Goal: Task Accomplishment & Management: Manage account settings

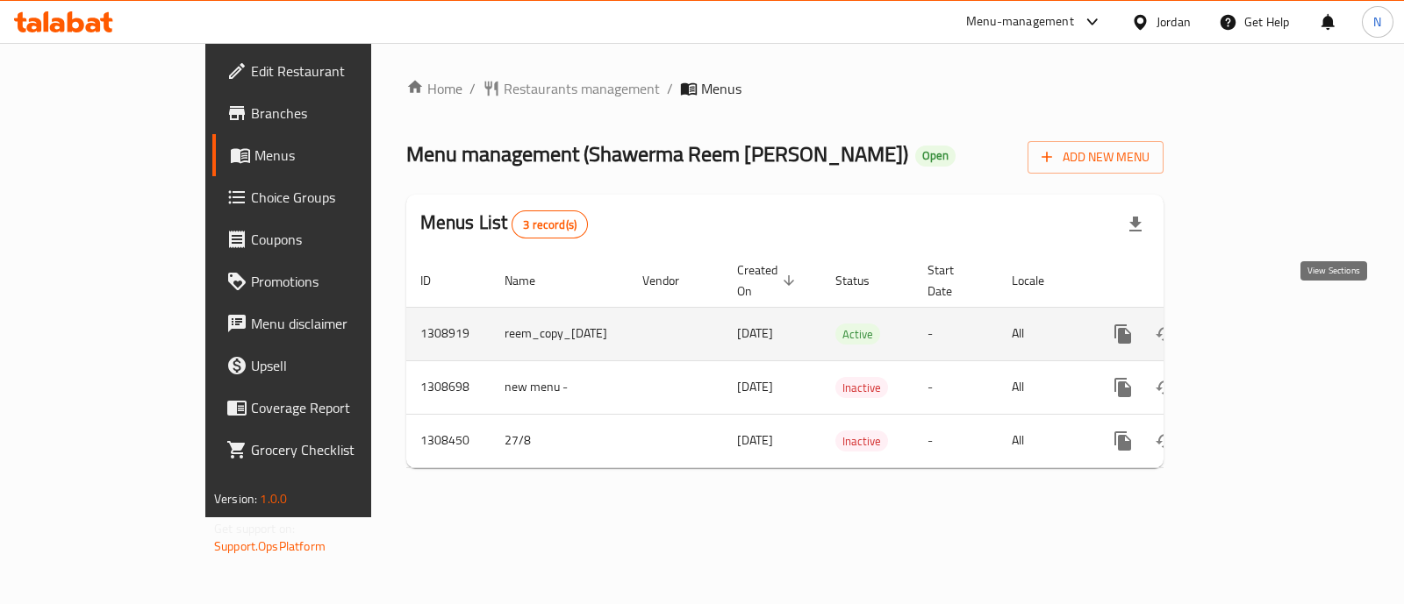
click at [1260, 324] on icon "enhanced table" at bounding box center [1249, 334] width 21 height 21
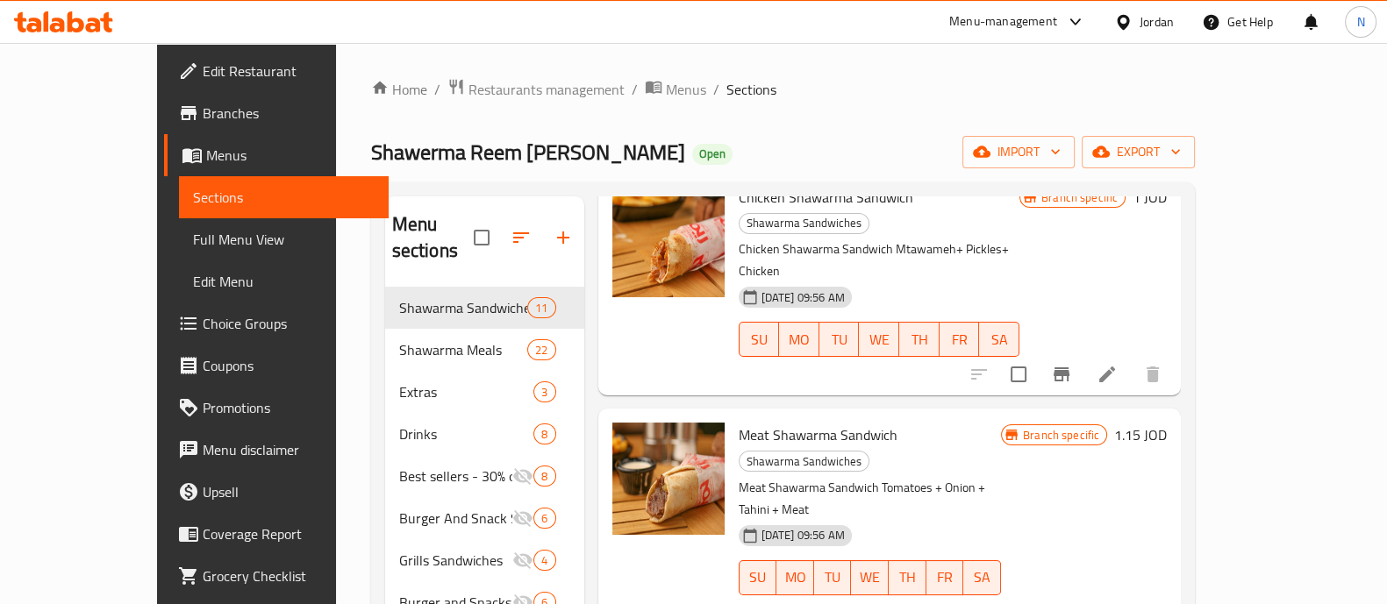
scroll to position [218, 0]
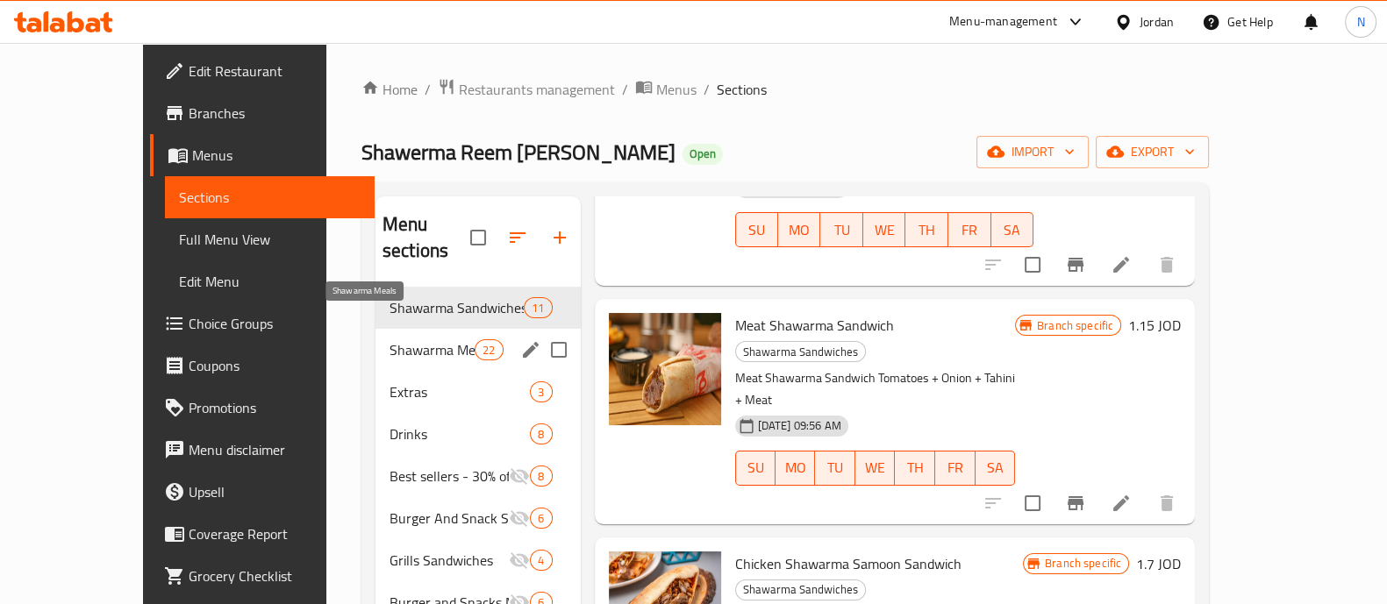
click at [401, 340] on span "Shawarma Meals" at bounding box center [432, 350] width 85 height 21
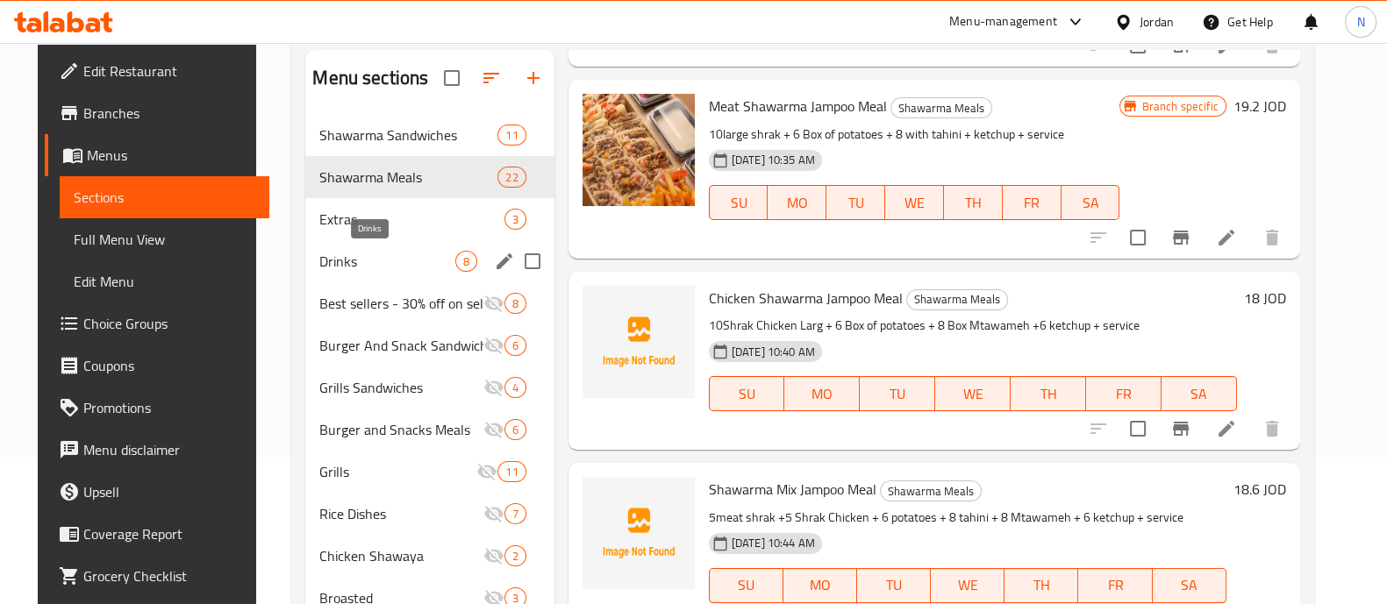
scroll to position [39, 0]
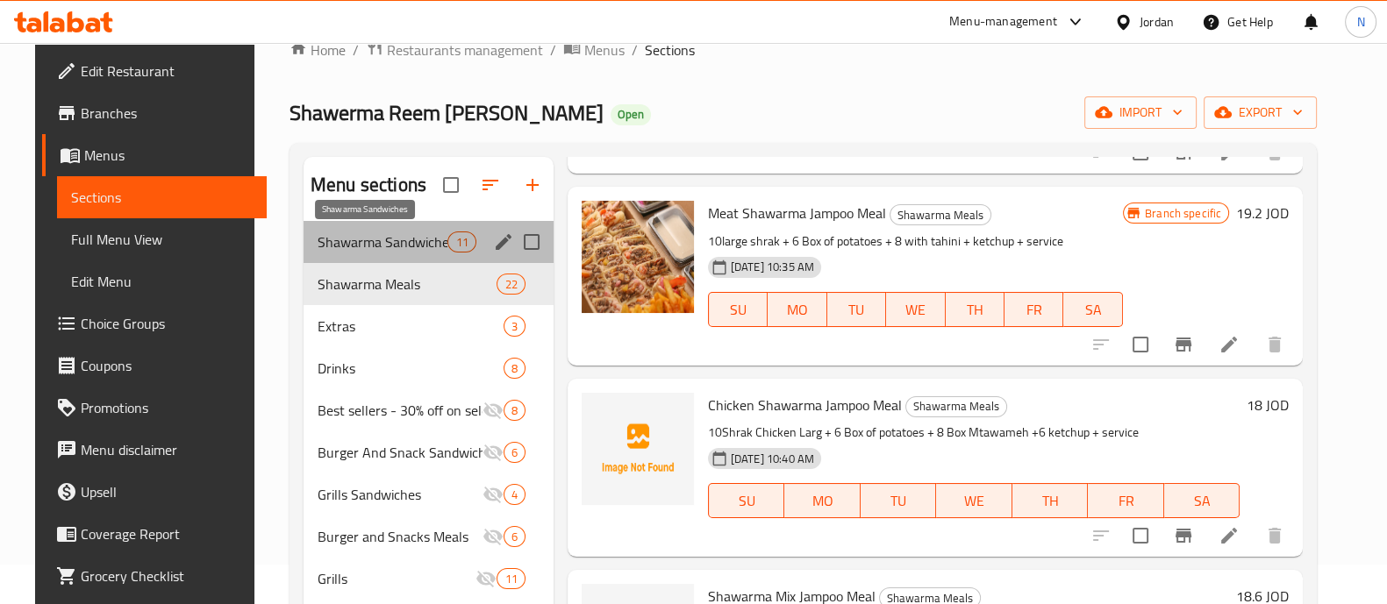
click at [345, 244] on span "Shawarma Sandwiches" at bounding box center [383, 242] width 131 height 21
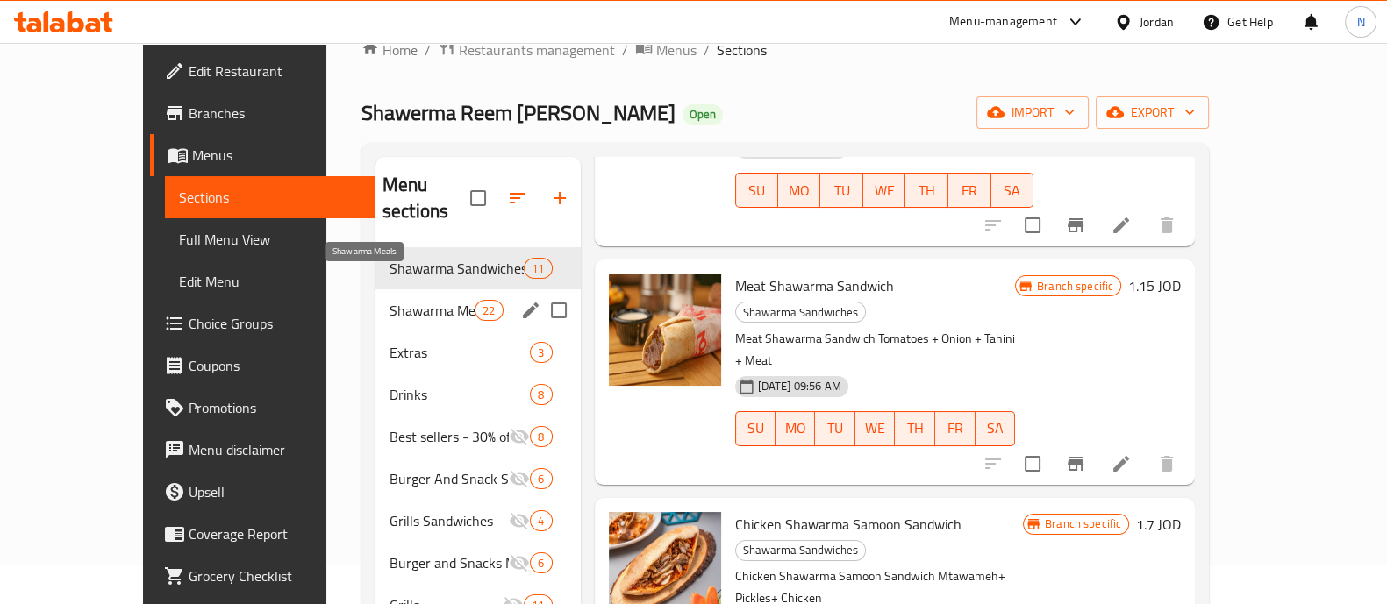
click at [390, 300] on span "Shawarma Meals" at bounding box center [432, 310] width 85 height 21
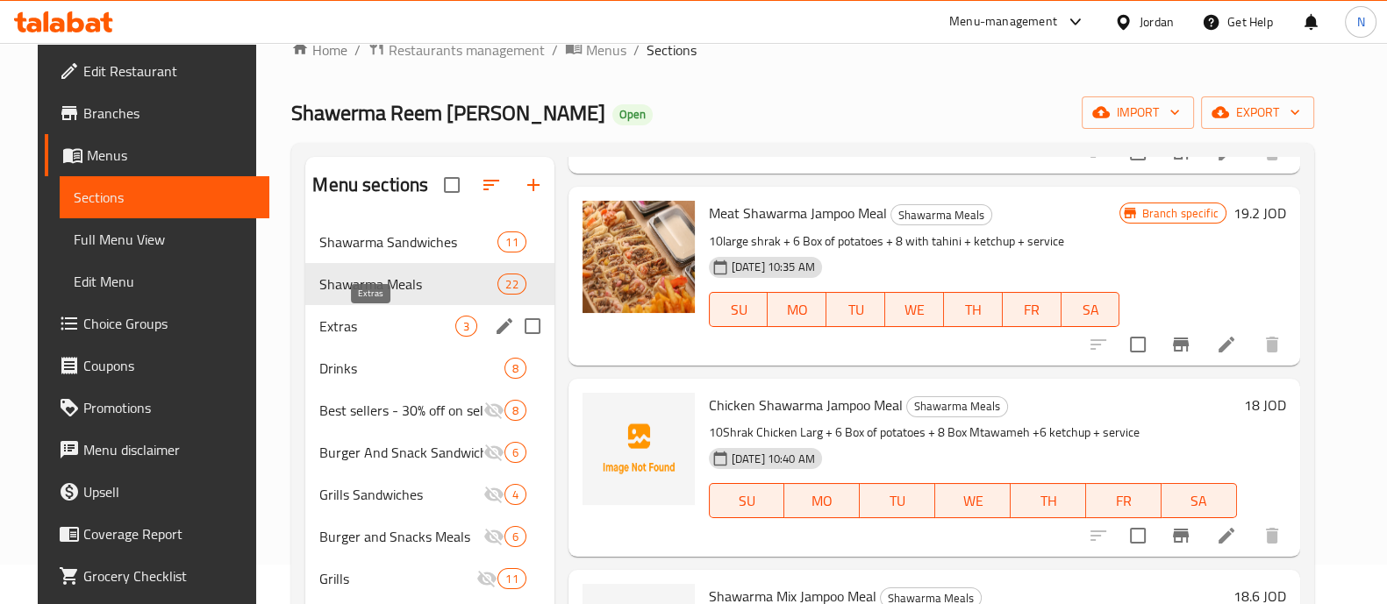
click at [358, 325] on span "Extras" at bounding box center [386, 326] width 135 height 21
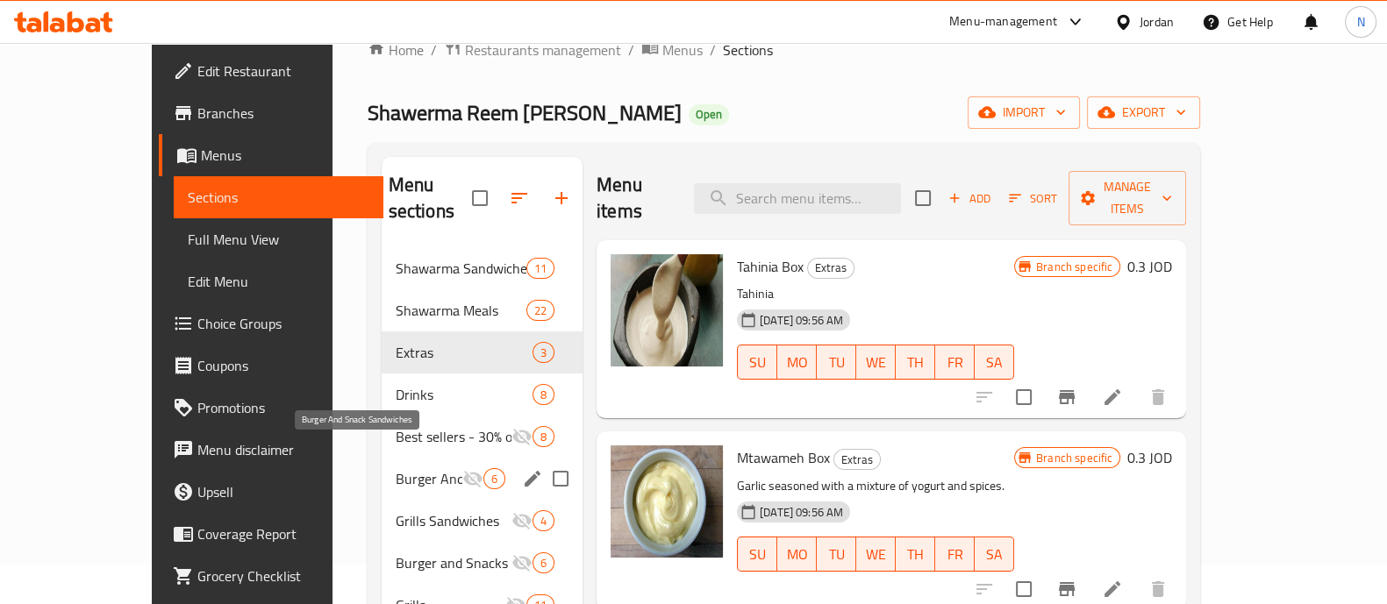
click at [396, 468] on span "Burger And Snack Sandwiches" at bounding box center [429, 478] width 67 height 21
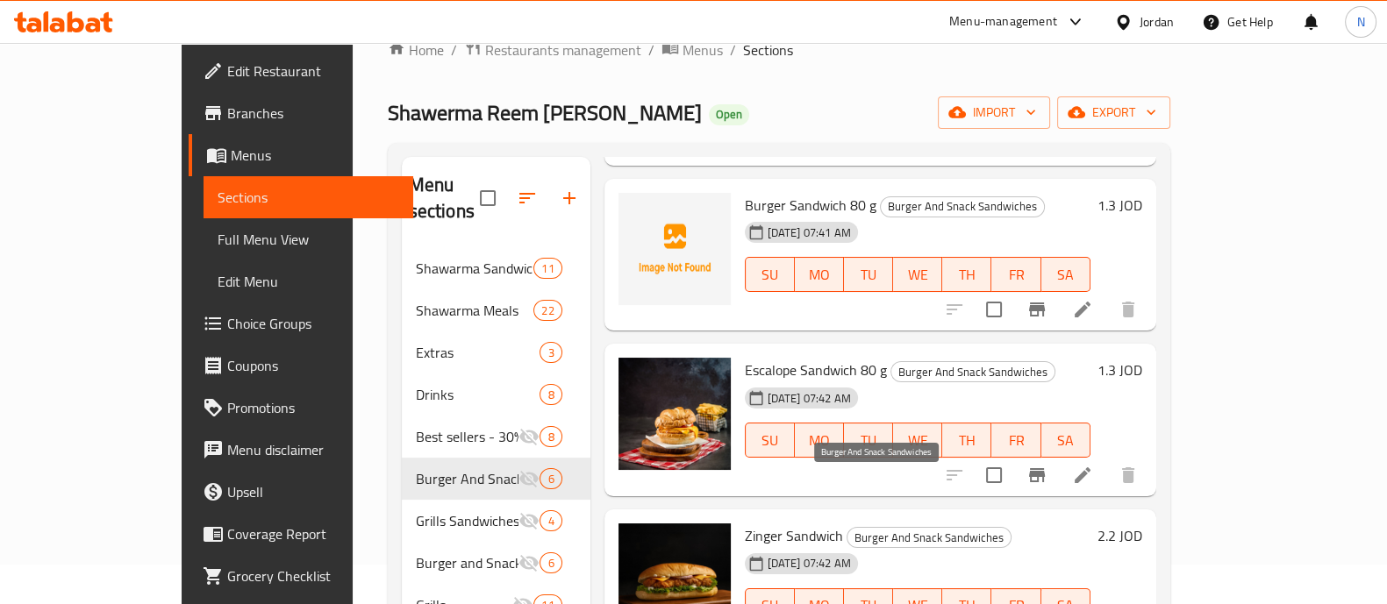
scroll to position [469, 0]
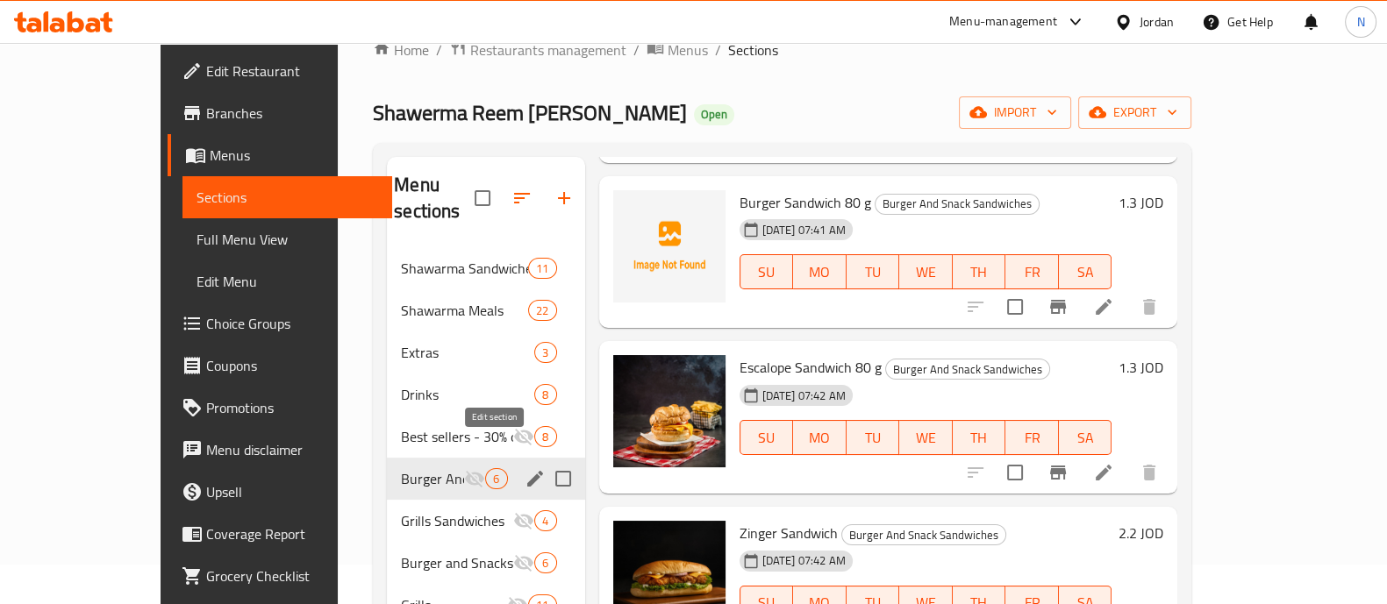
click at [527, 471] on icon "edit" at bounding box center [535, 479] width 16 height 16
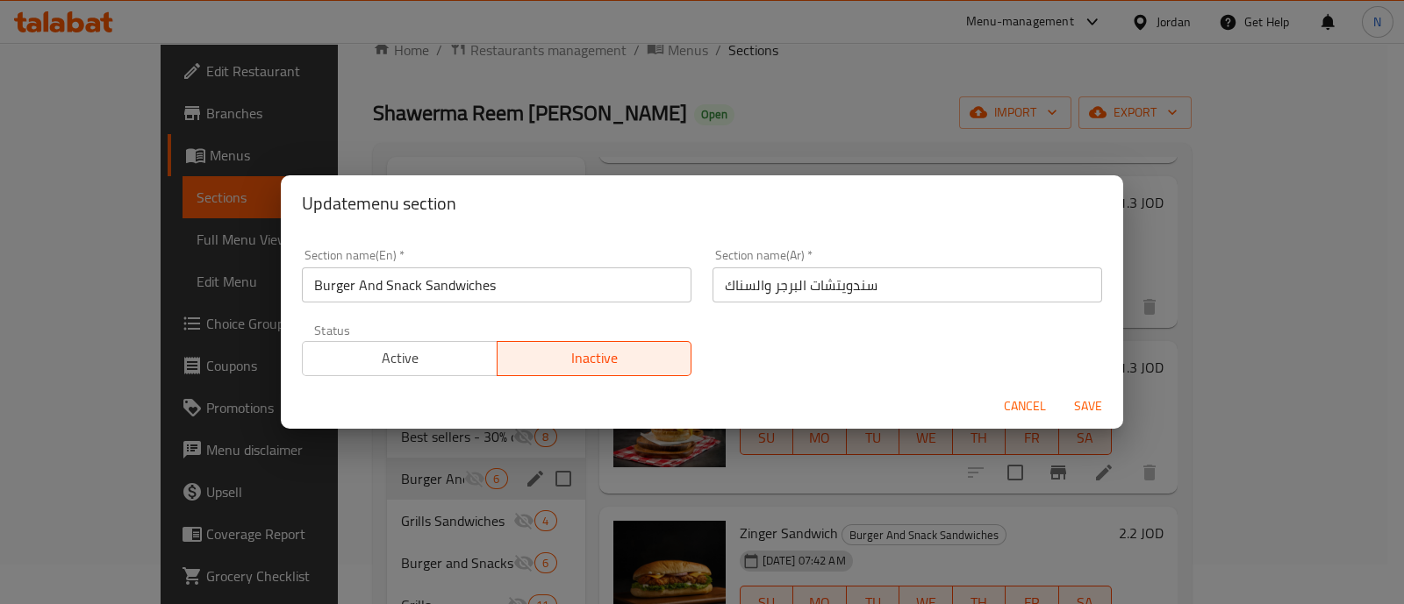
click at [430, 356] on span "Active" at bounding box center [400, 358] width 181 height 25
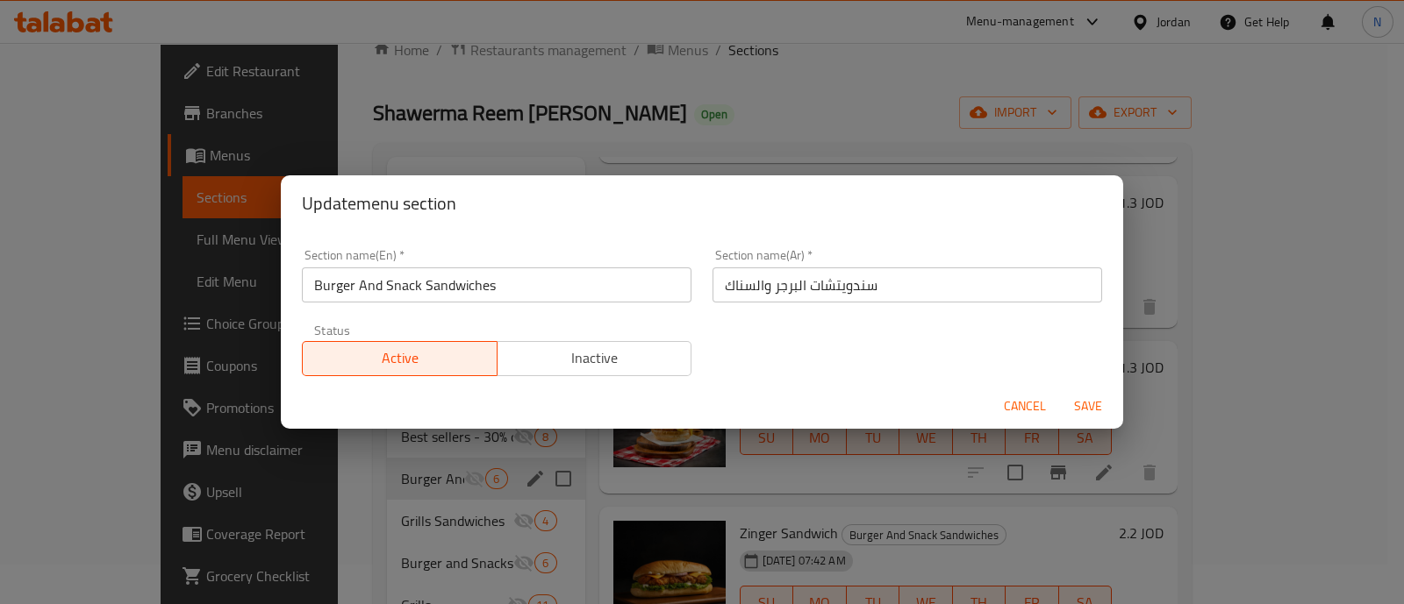
click at [1103, 403] on span "Save" at bounding box center [1088, 407] width 42 height 22
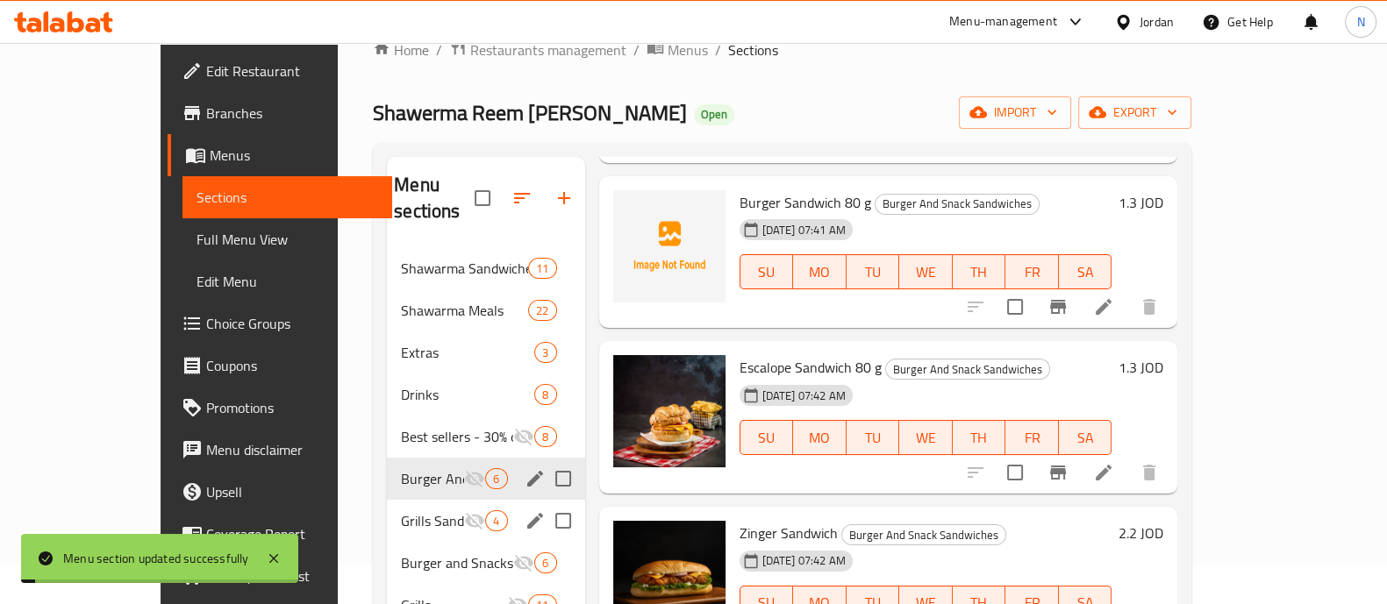
click at [401, 511] on span "Grills Sandwiches" at bounding box center [432, 521] width 63 height 21
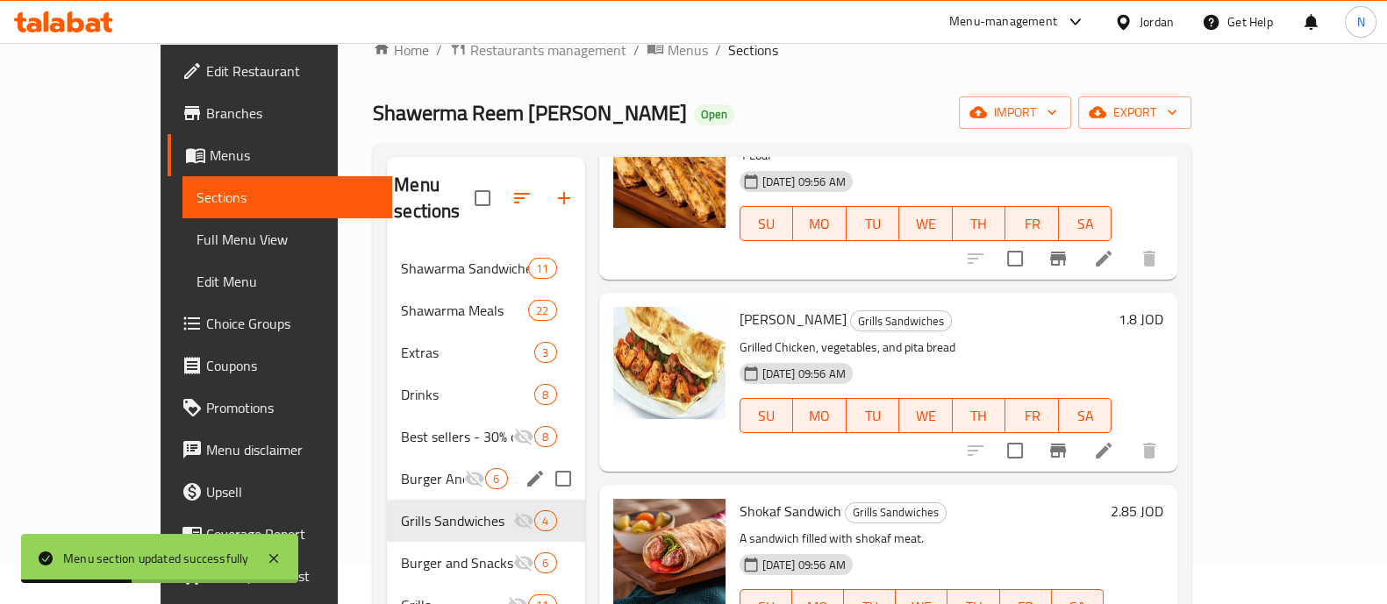
scroll to position [191, 0]
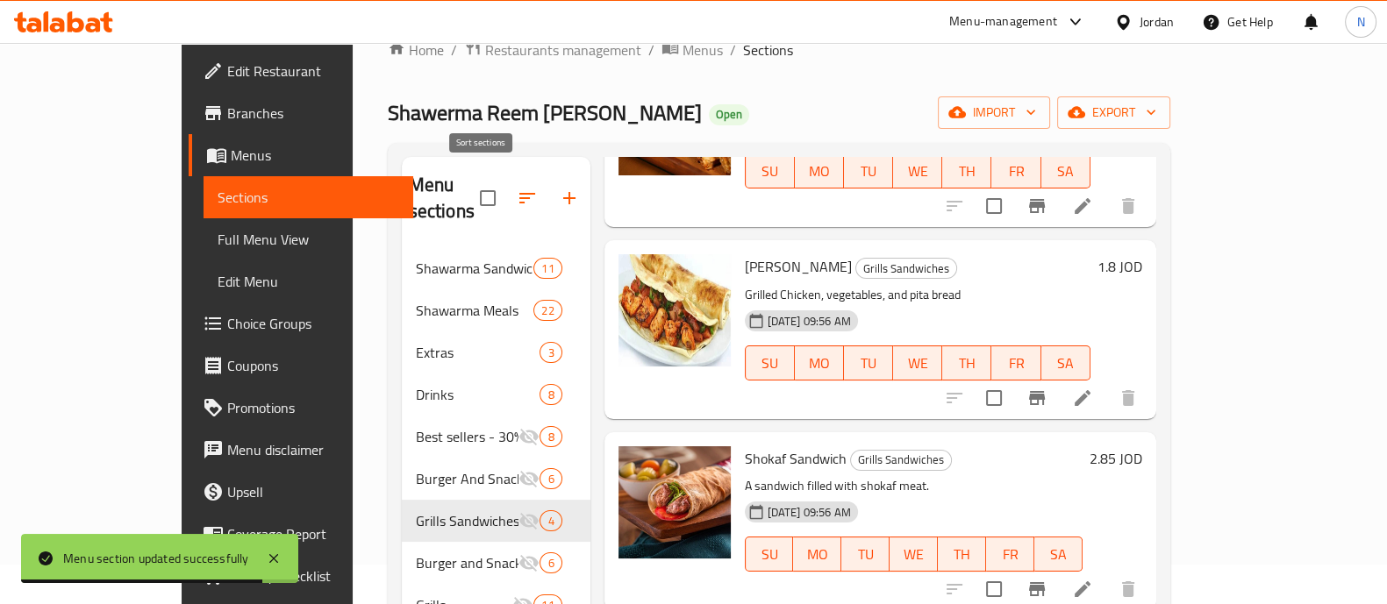
click at [517, 188] on icon "button" at bounding box center [527, 198] width 21 height 21
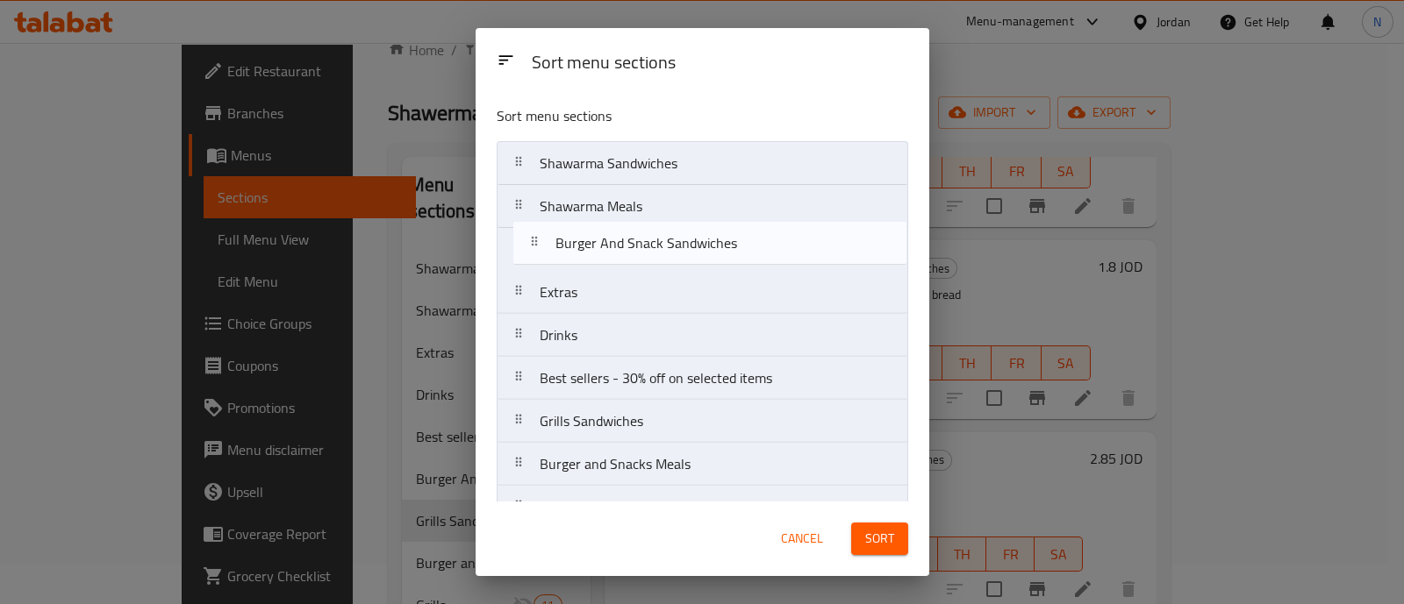
drag, startPoint x: 735, startPoint y: 383, endPoint x: 756, endPoint y: 232, distance: 153.2
click at [756, 232] on nav "Shawarma Sandwiches Shawarma Meals Extras Drinks Best sellers - 30% off on sele…" at bounding box center [702, 421] width 411 height 561
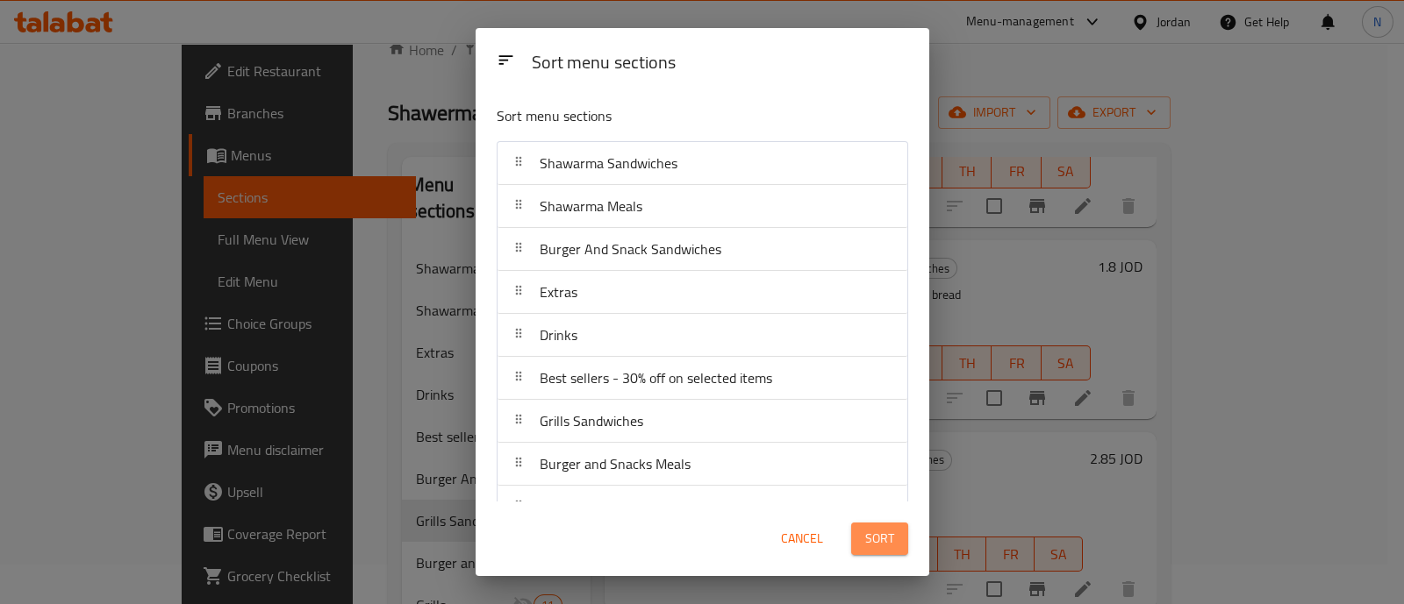
click at [879, 551] on button "Sort" at bounding box center [879, 539] width 57 height 32
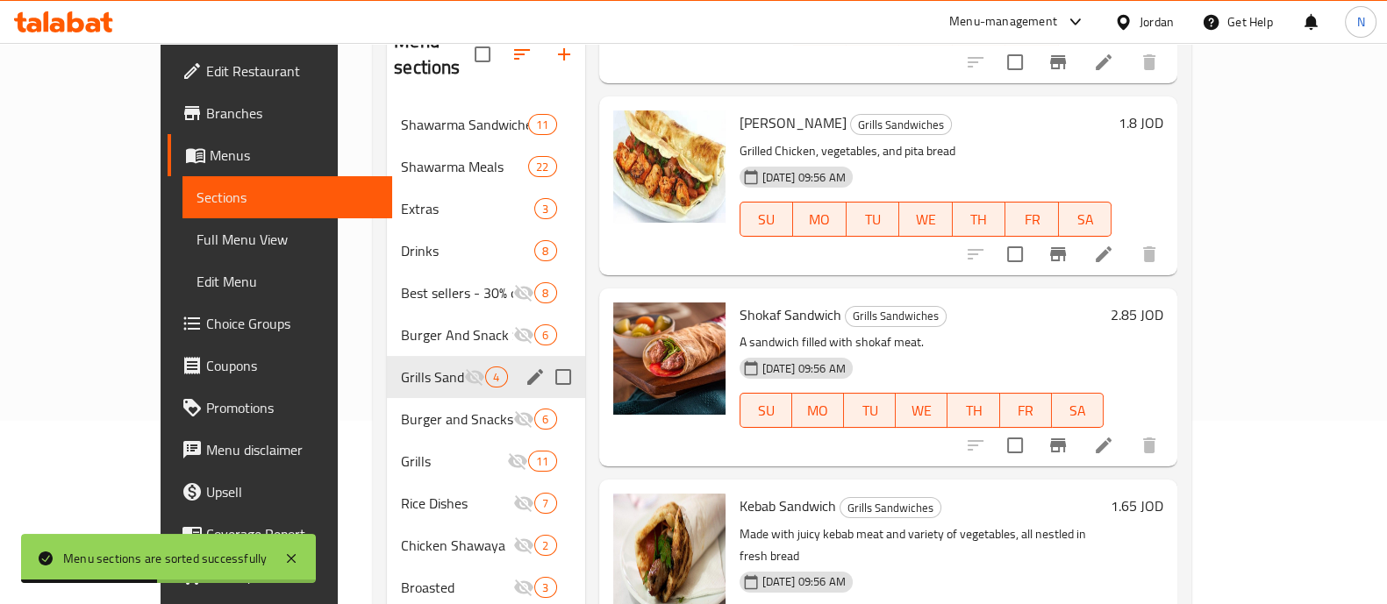
scroll to position [218, 0]
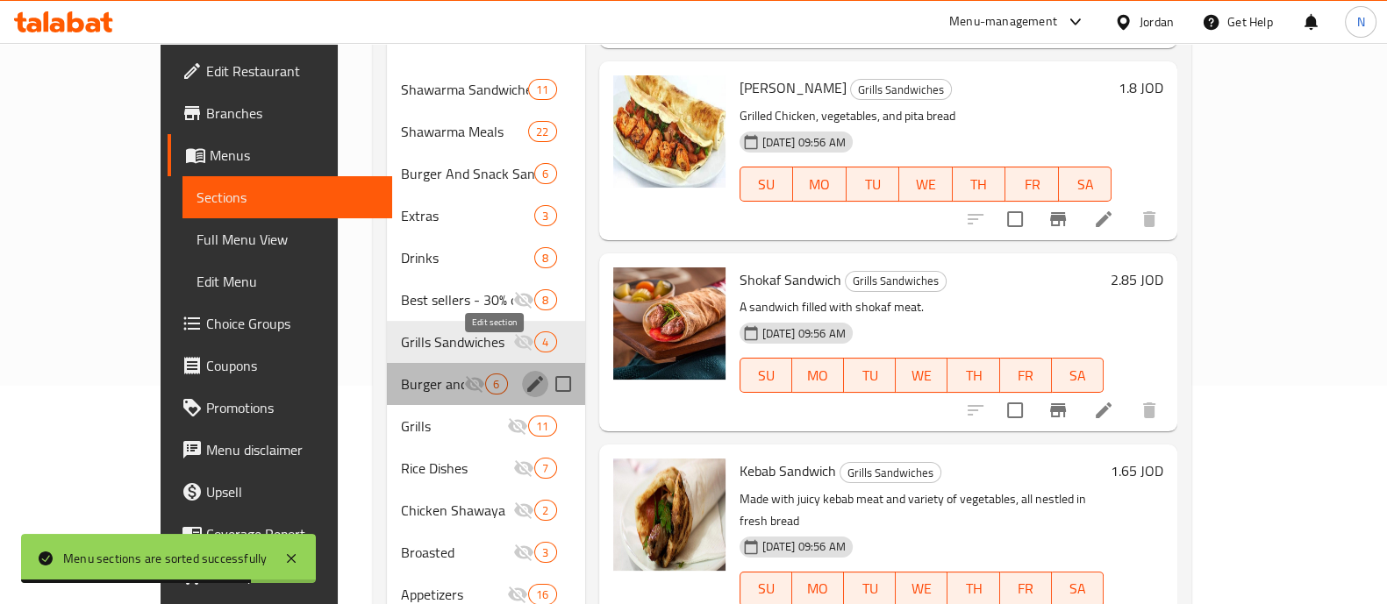
click at [527, 376] on icon "edit" at bounding box center [535, 384] width 16 height 16
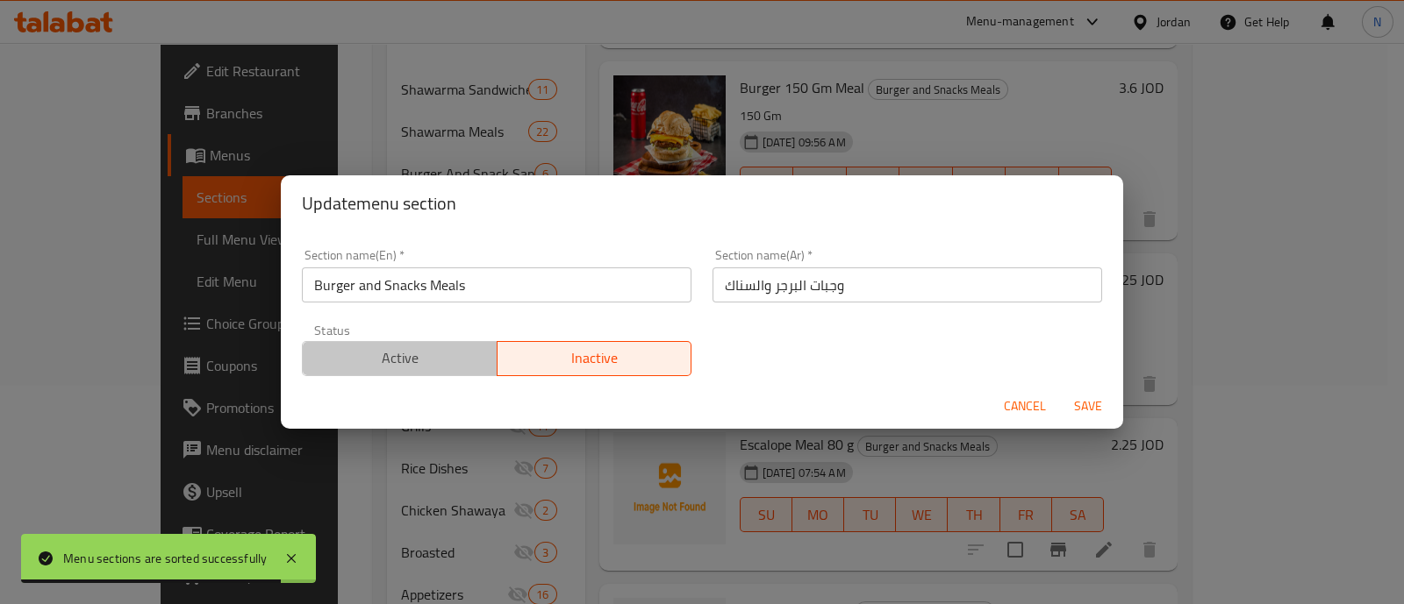
click at [433, 362] on span "Active" at bounding box center [400, 358] width 181 height 25
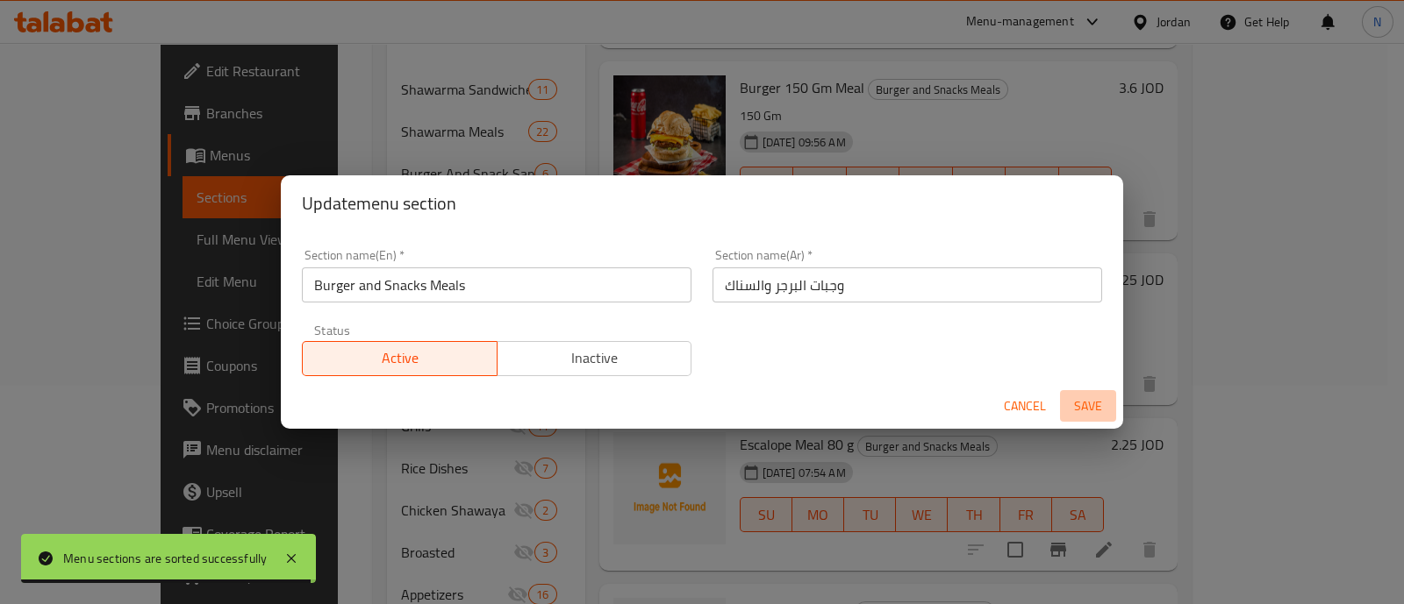
click at [1086, 406] on span "Save" at bounding box center [1088, 407] width 42 height 22
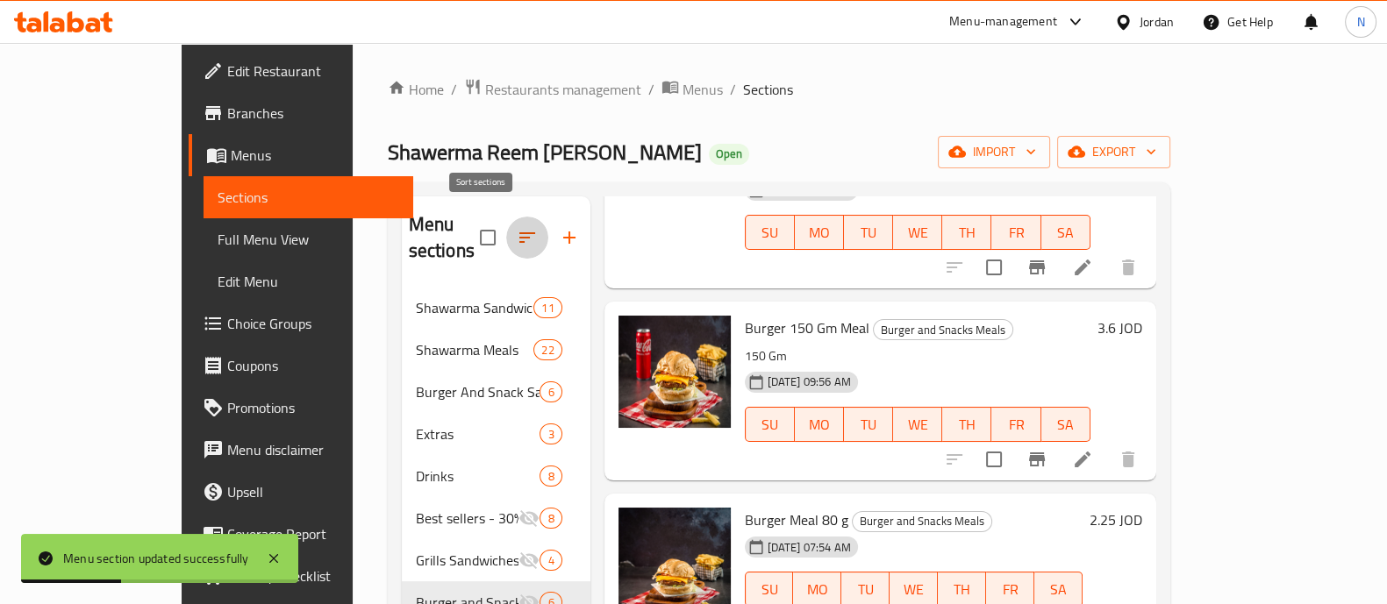
click at [517, 227] on icon "button" at bounding box center [527, 237] width 21 height 21
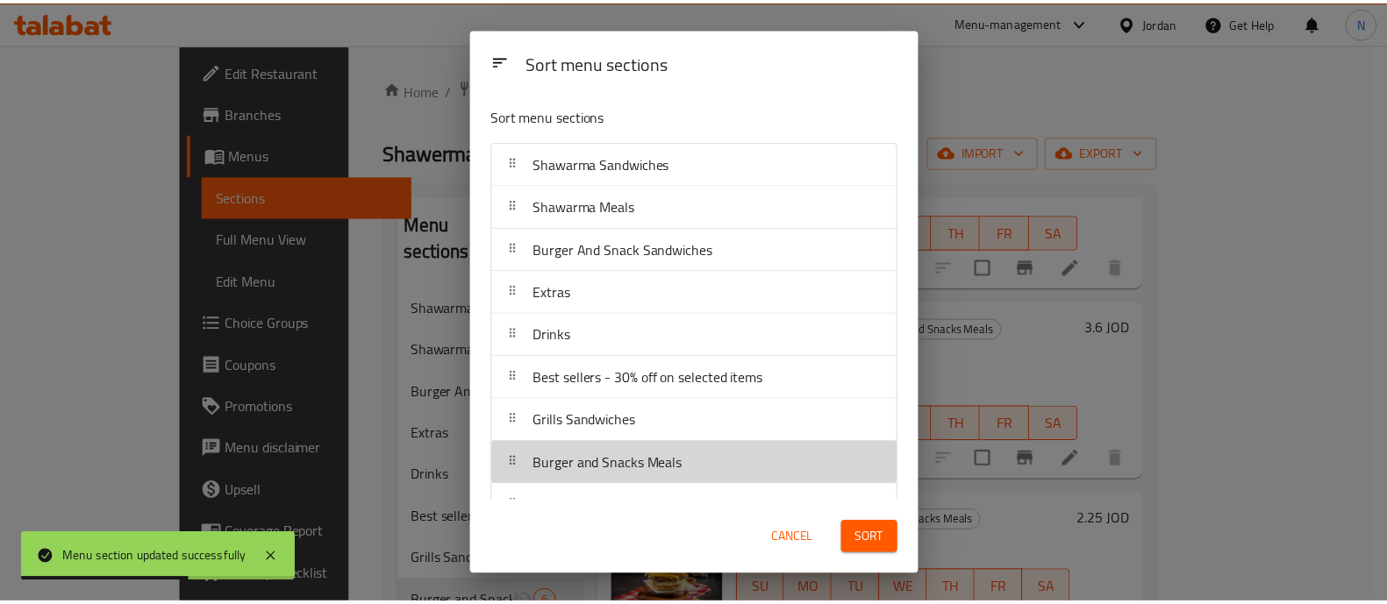
scroll to position [4, 0]
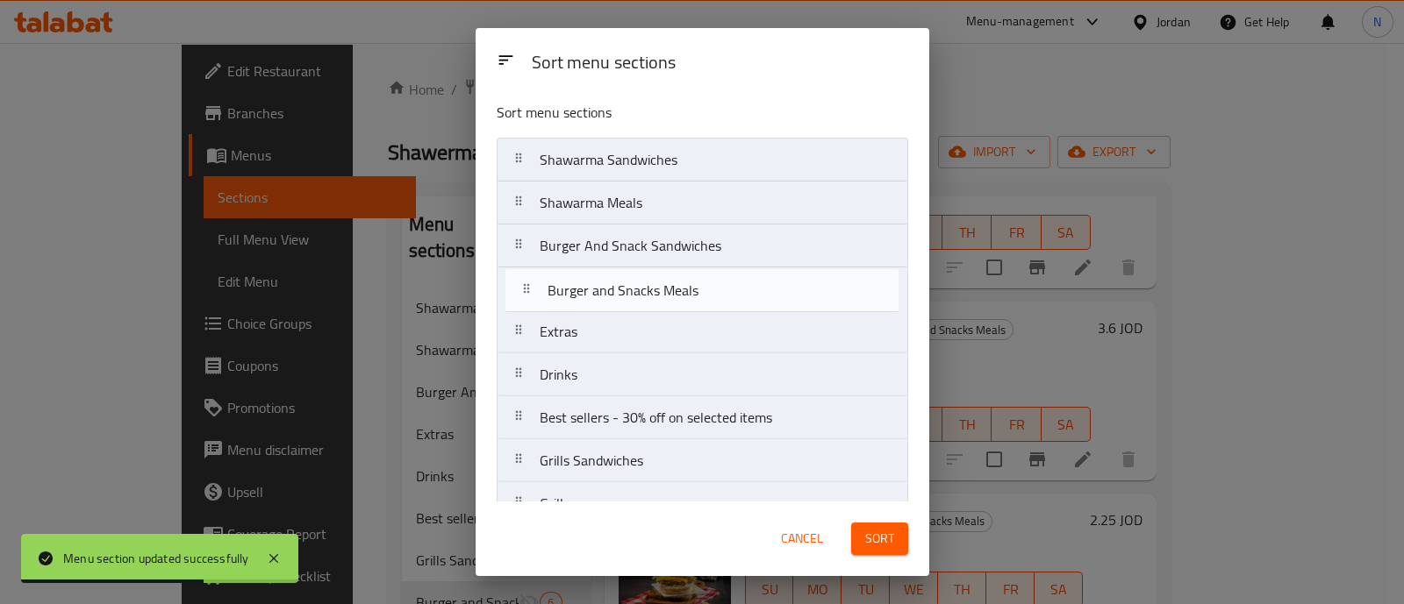
drag, startPoint x: 730, startPoint y: 466, endPoint x: 741, endPoint y: 276, distance: 189.8
click at [741, 276] on nav "Shawarma Sandwiches Shawarma Meals Burger And Snack Sandwiches Extras Drinks Be…" at bounding box center [702, 418] width 411 height 561
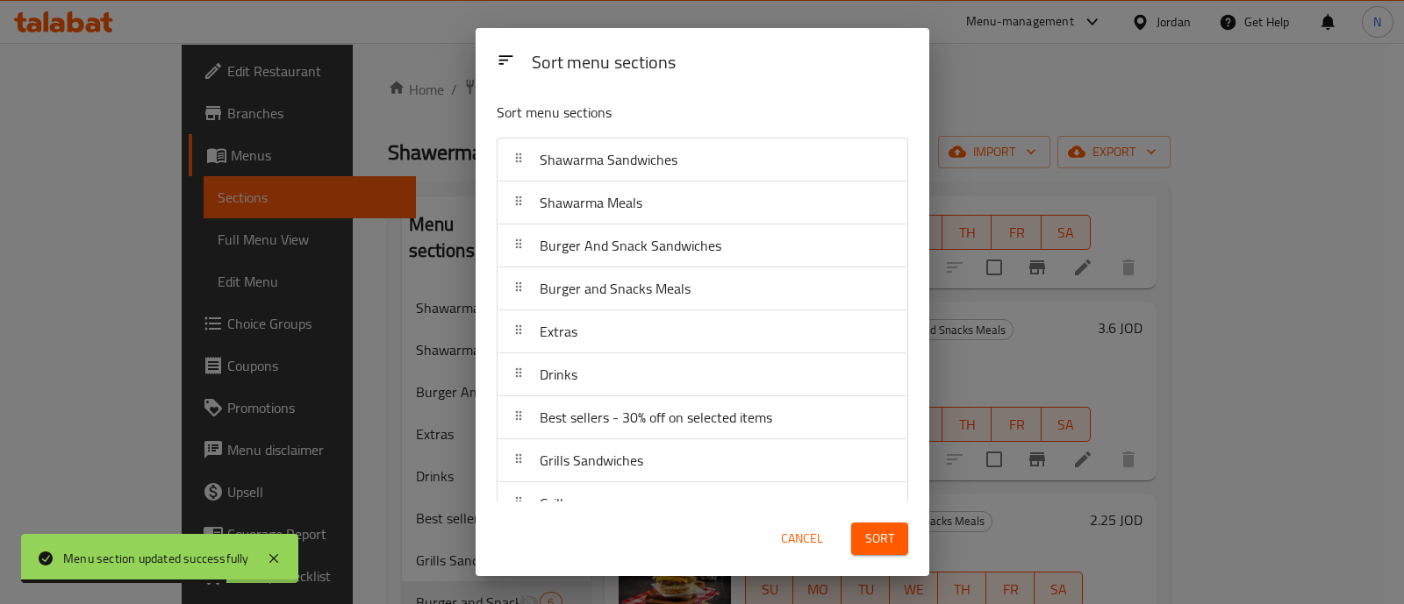
click at [885, 550] on button "Sort" at bounding box center [879, 539] width 57 height 32
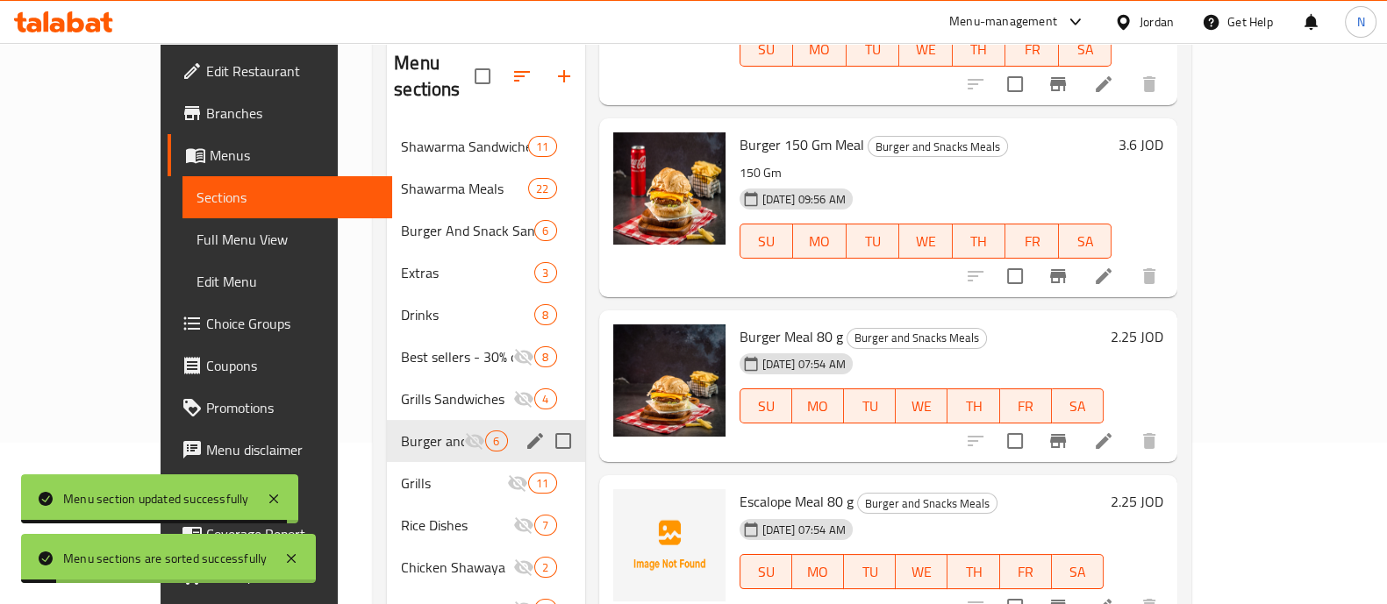
scroll to position [259, 0]
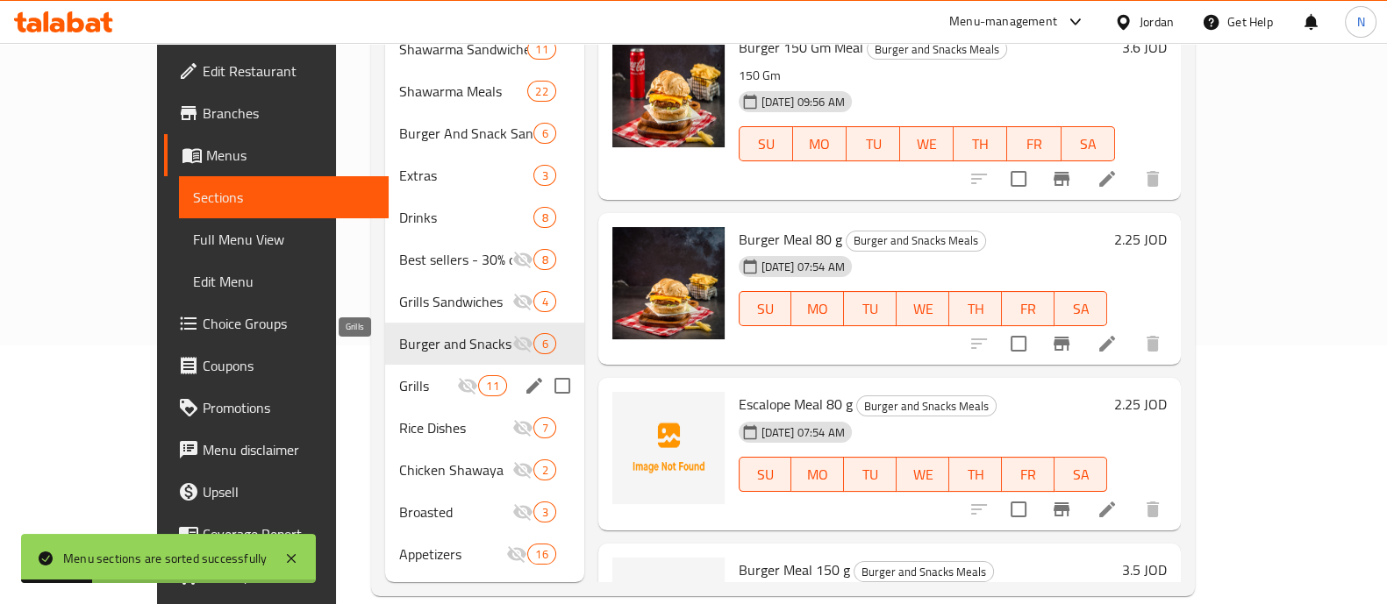
click at [399, 375] on span "Grills" at bounding box center [428, 385] width 58 height 21
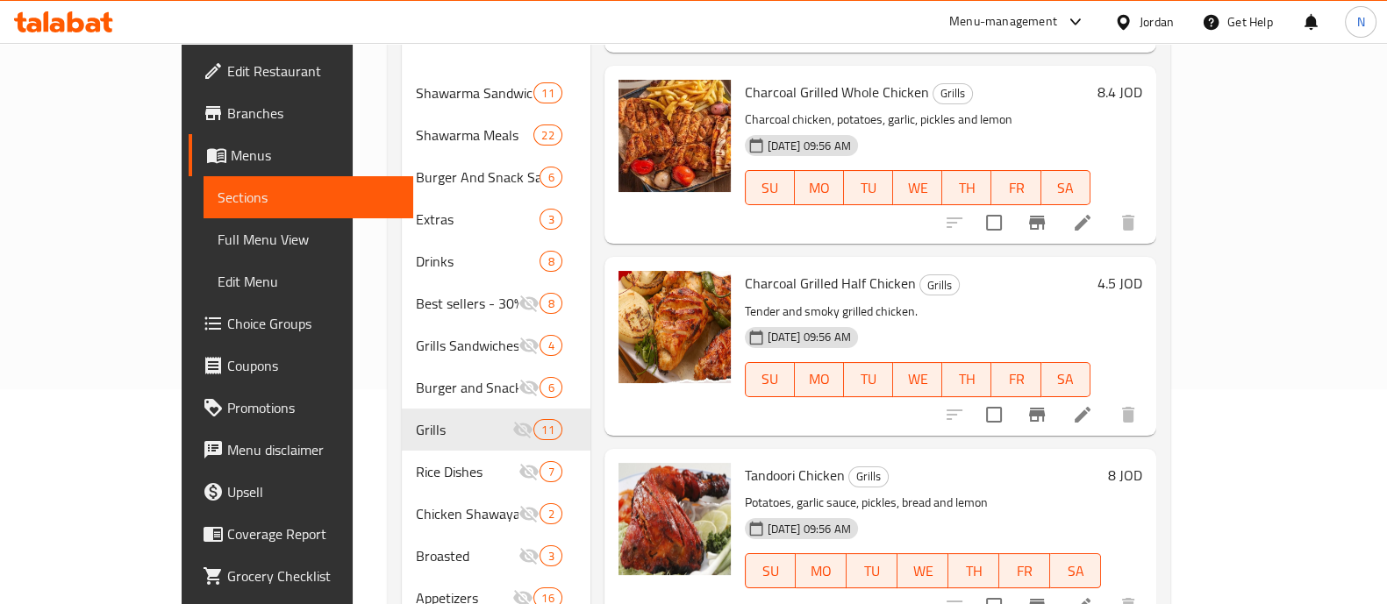
scroll to position [259, 0]
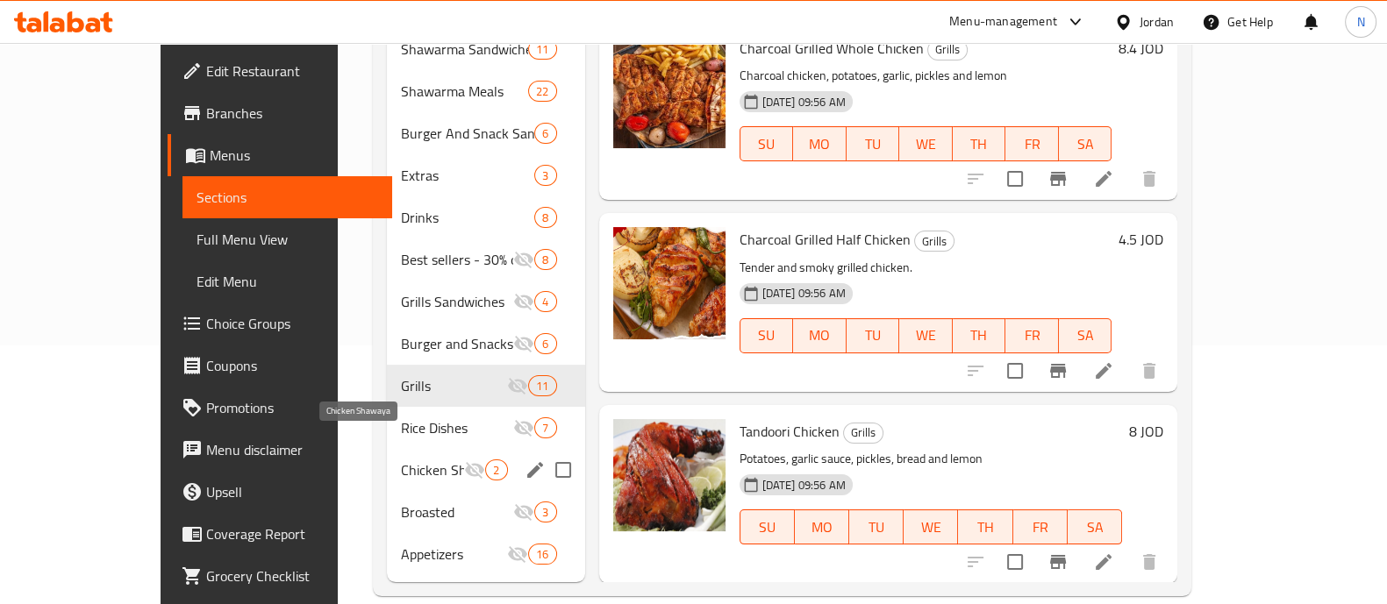
click at [401, 460] on span "Chicken Shawaya" at bounding box center [432, 470] width 63 height 21
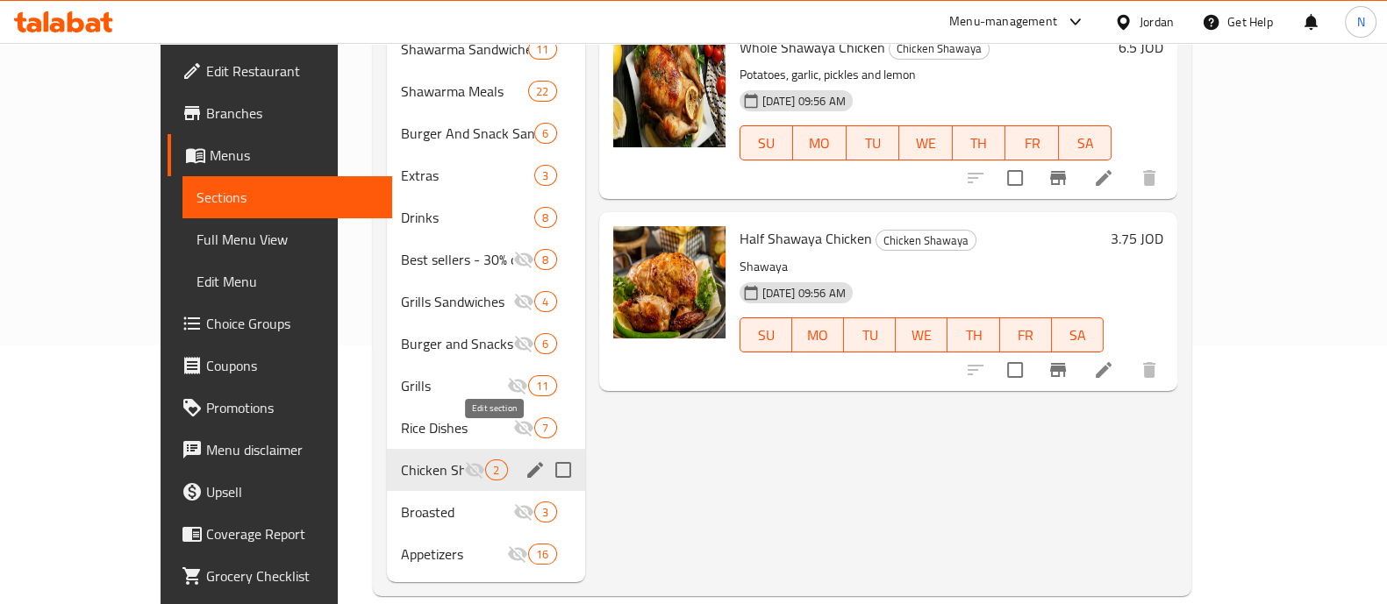
click at [525, 460] on icon "edit" at bounding box center [535, 470] width 21 height 21
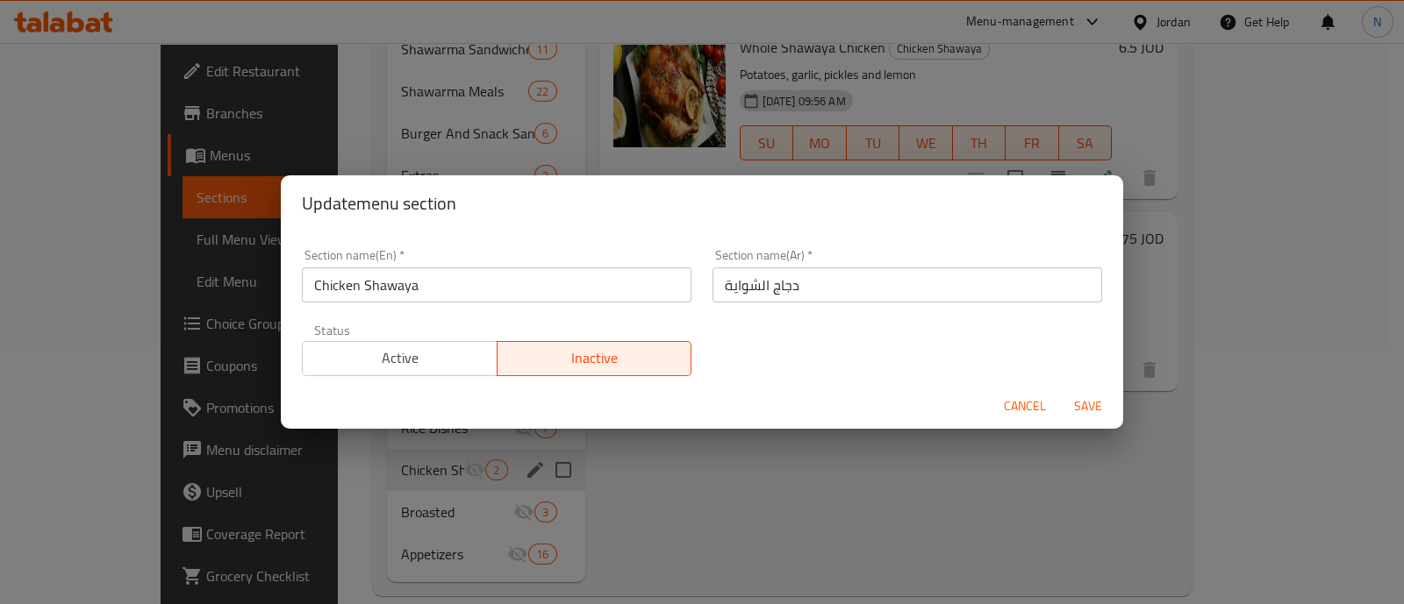
click at [427, 359] on span "Active" at bounding box center [400, 358] width 181 height 25
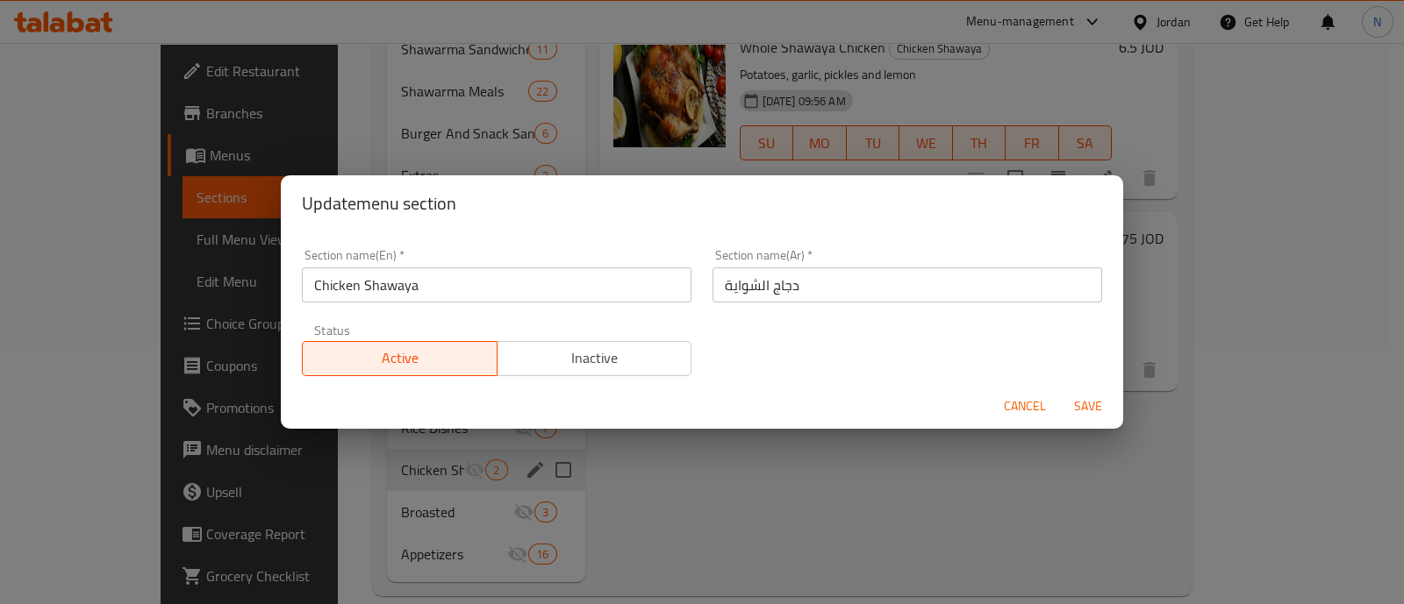
click at [1099, 404] on span "Save" at bounding box center [1088, 407] width 42 height 22
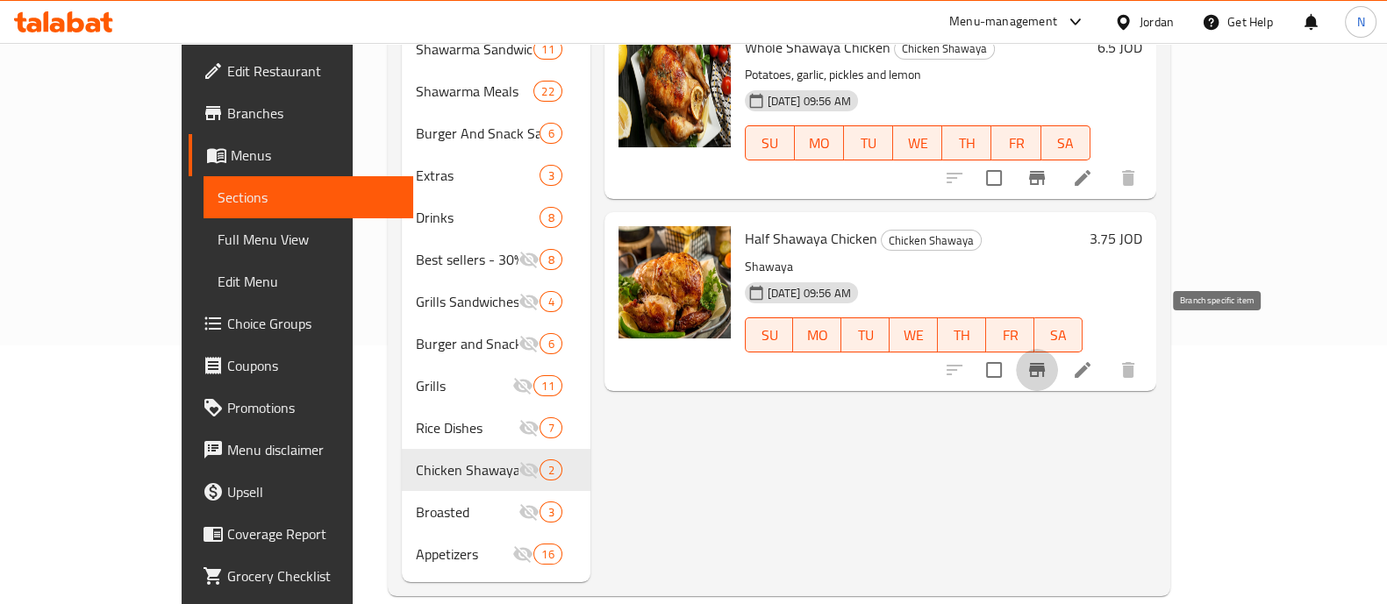
click at [1045, 363] on icon "Branch-specific-item" at bounding box center [1037, 370] width 16 height 14
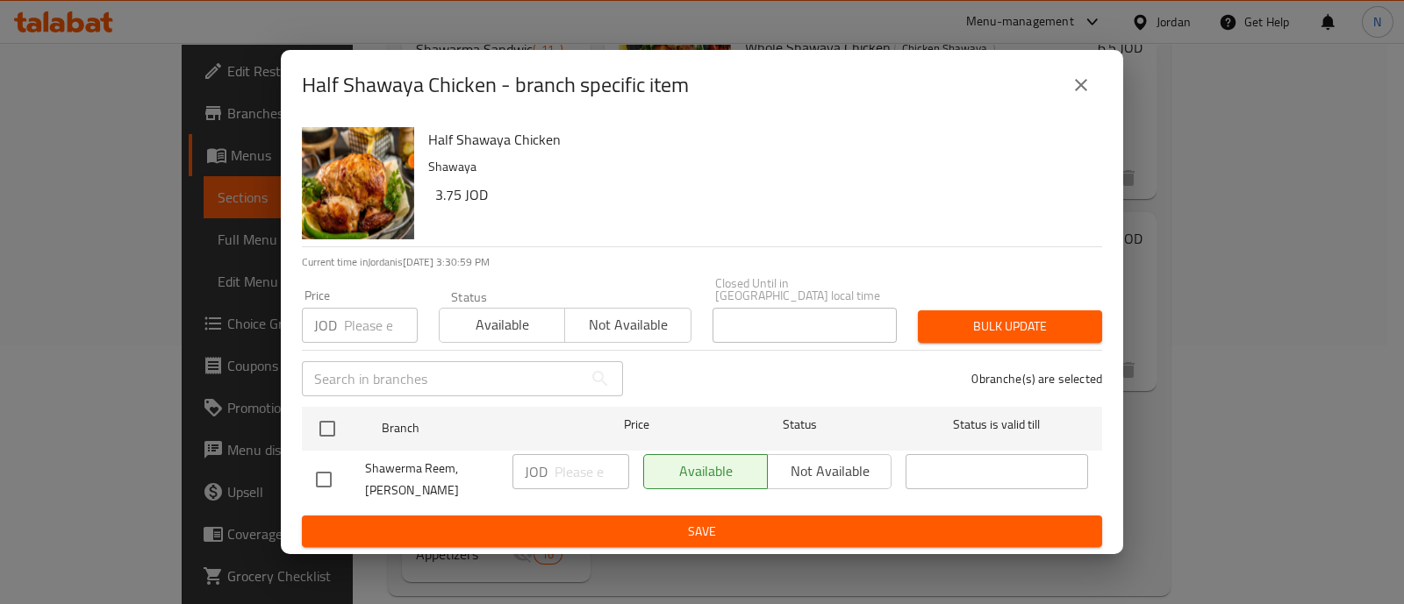
click at [1087, 96] on icon "close" at bounding box center [1080, 85] width 21 height 21
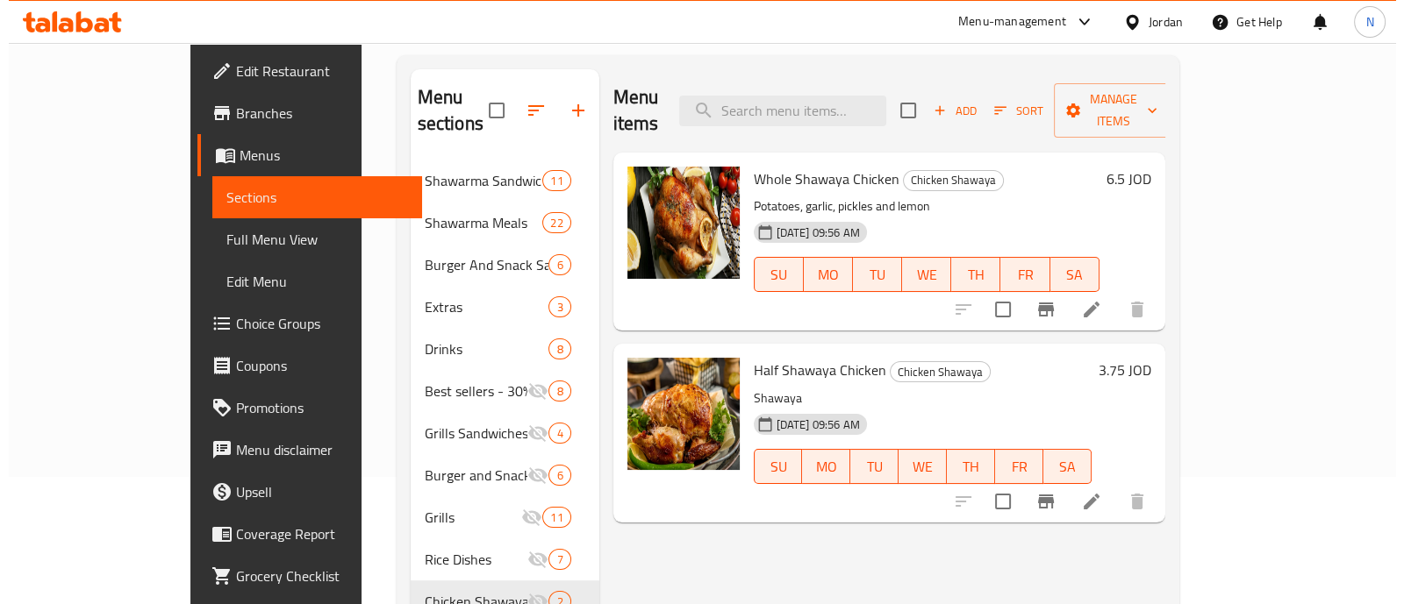
scroll to position [11, 0]
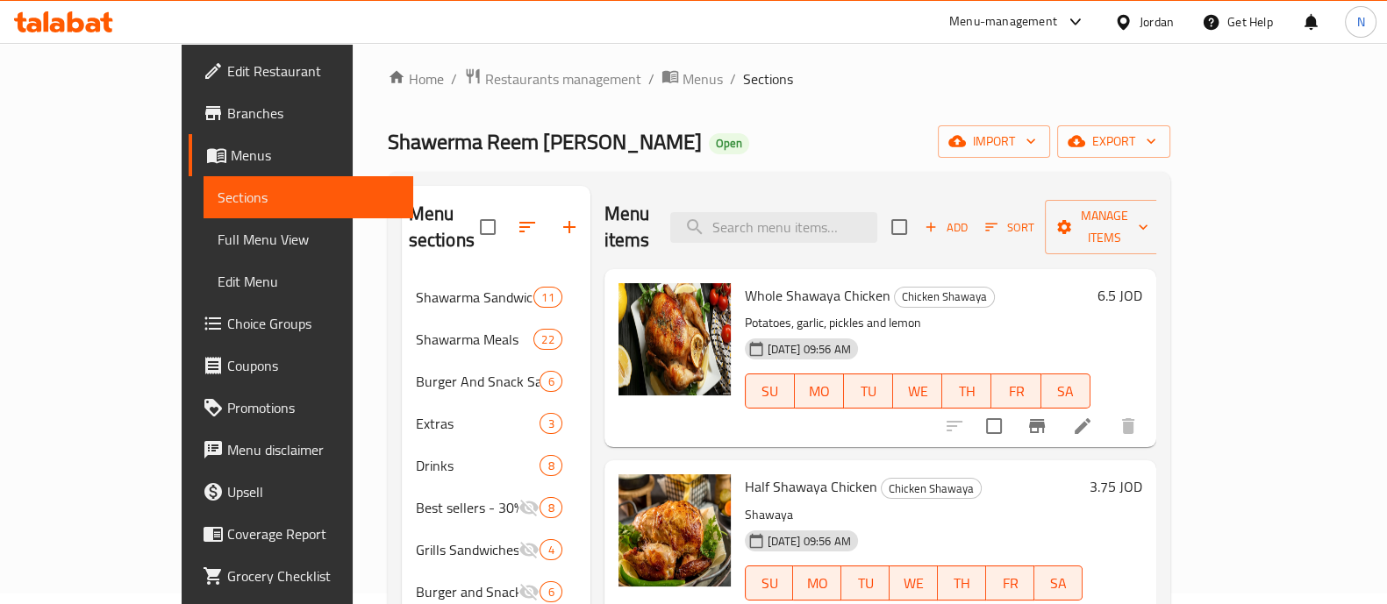
click at [1048, 416] on icon "Branch-specific-item" at bounding box center [1036, 426] width 21 height 21
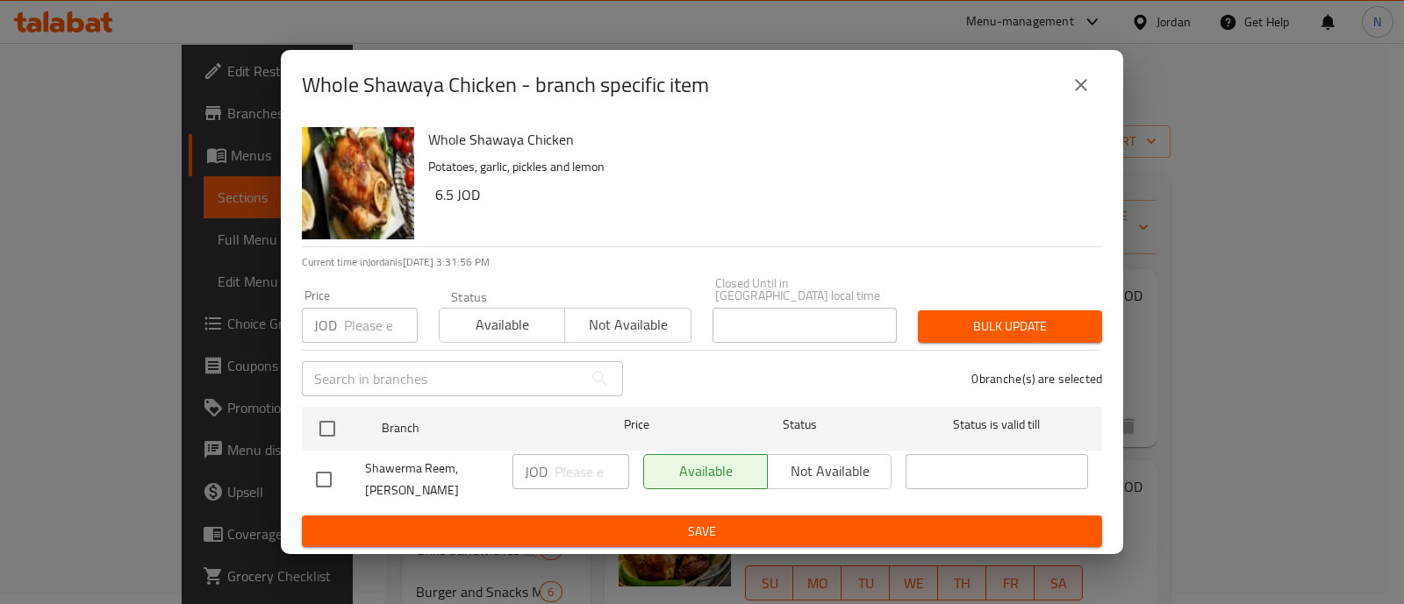
click at [1069, 90] on button "close" at bounding box center [1081, 85] width 42 height 42
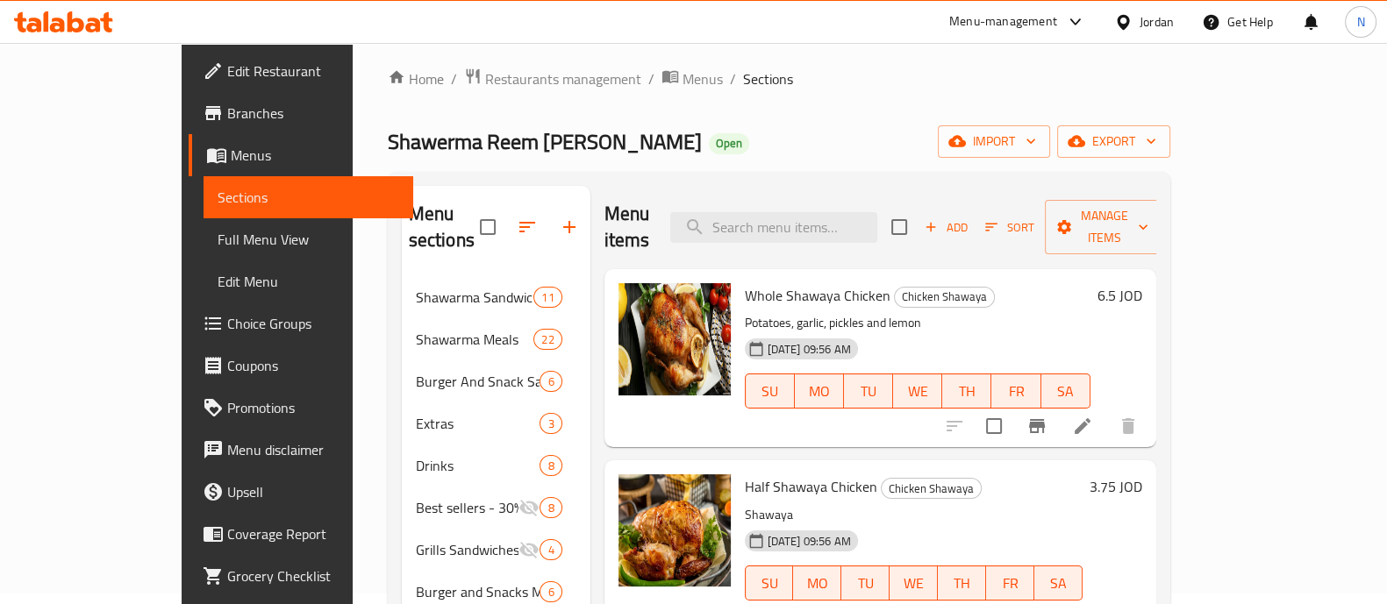
click at [519, 222] on icon "button" at bounding box center [527, 227] width 16 height 11
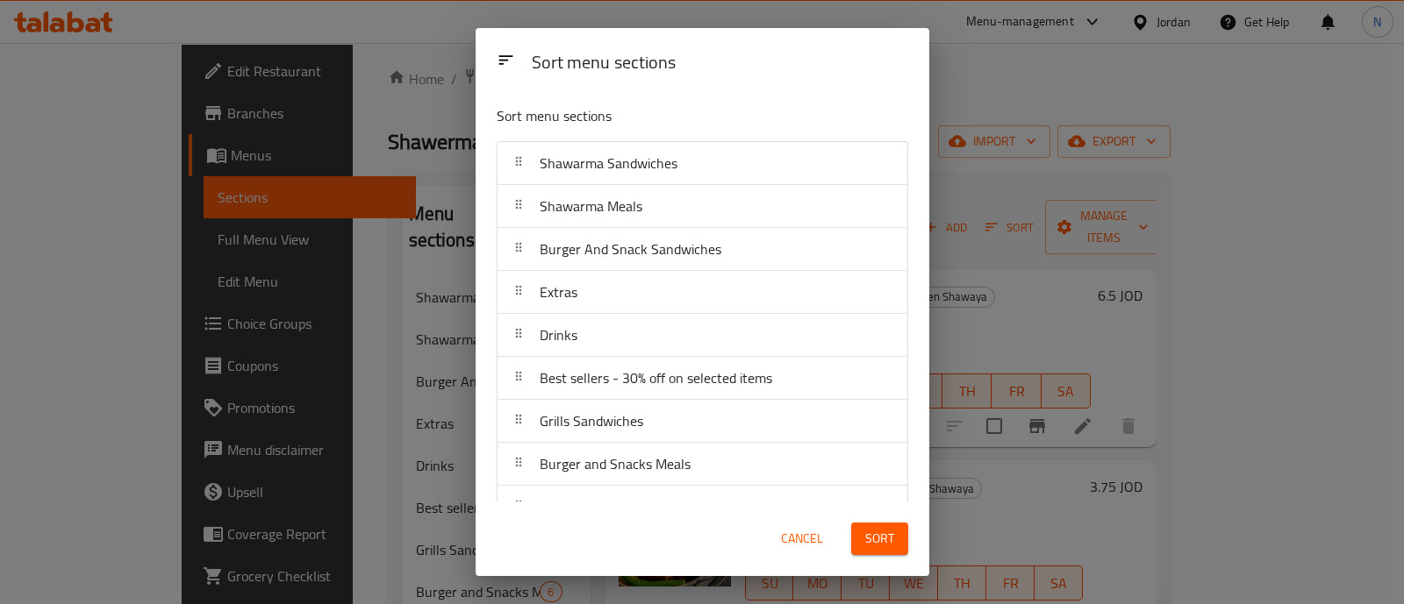
scroll to position [2, 0]
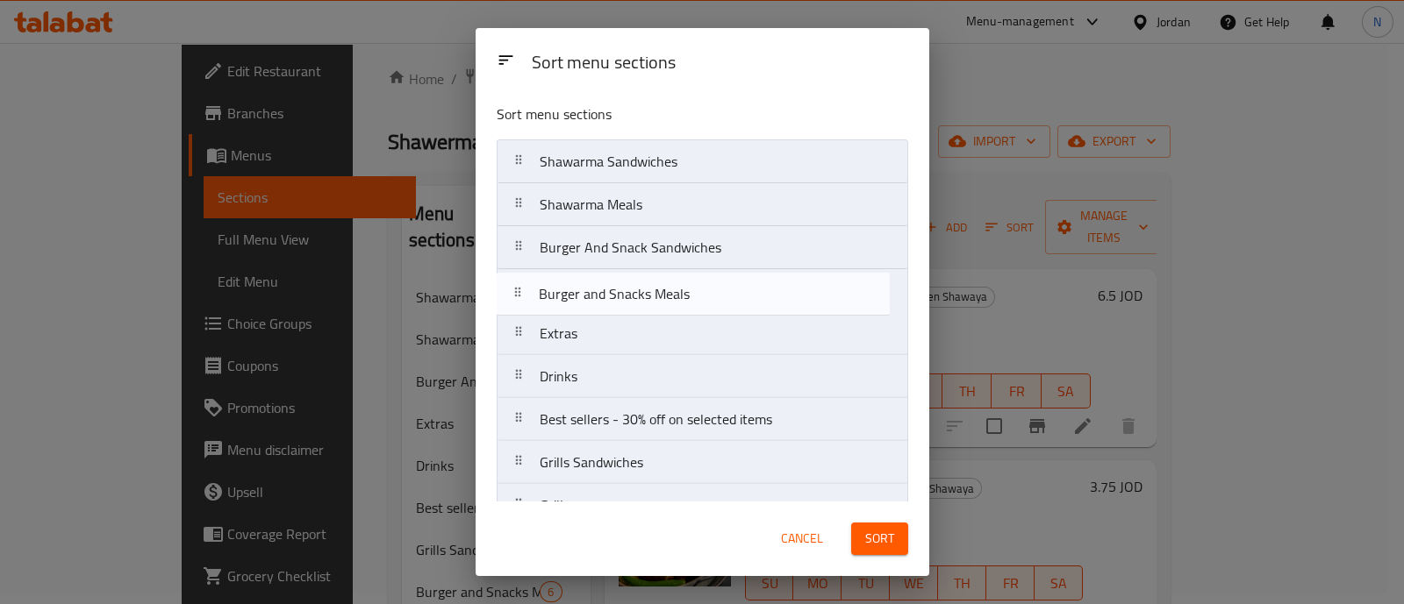
drag, startPoint x: 737, startPoint y: 467, endPoint x: 741, endPoint y: 282, distance: 184.3
click at [740, 282] on nav "Shawarma Sandwiches Shawarma Meals Burger And Snack Sandwiches Extras Drinks Be…" at bounding box center [702, 419] width 411 height 561
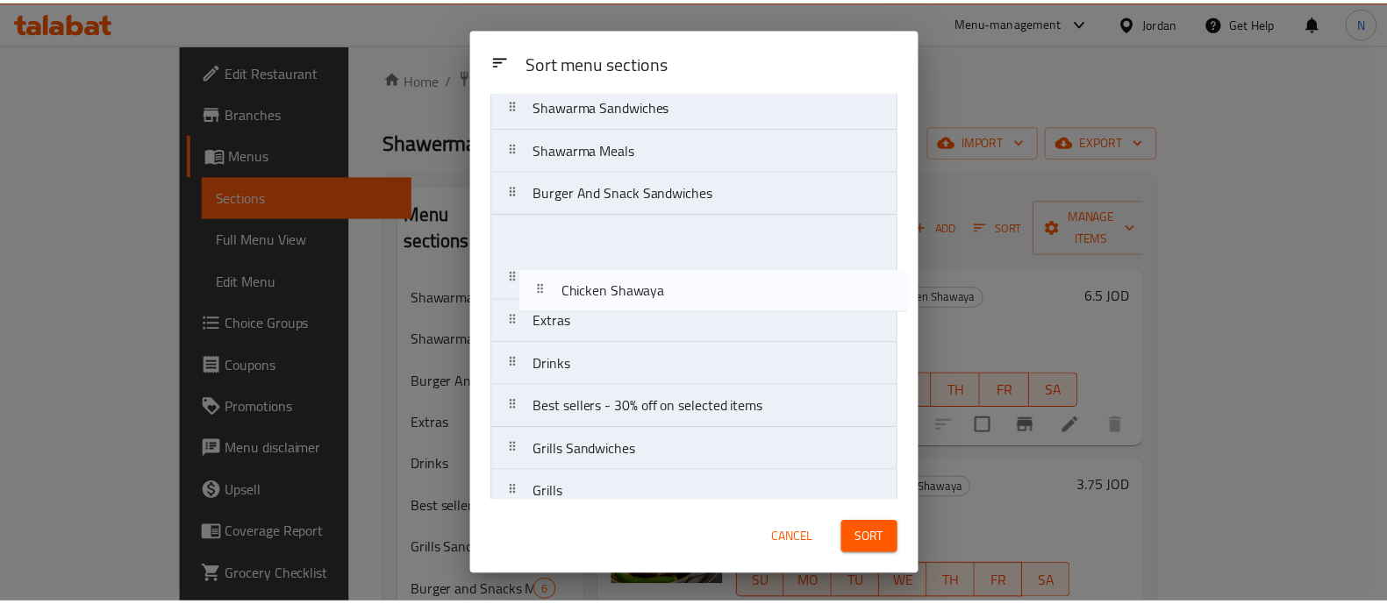
scroll to position [0, 0]
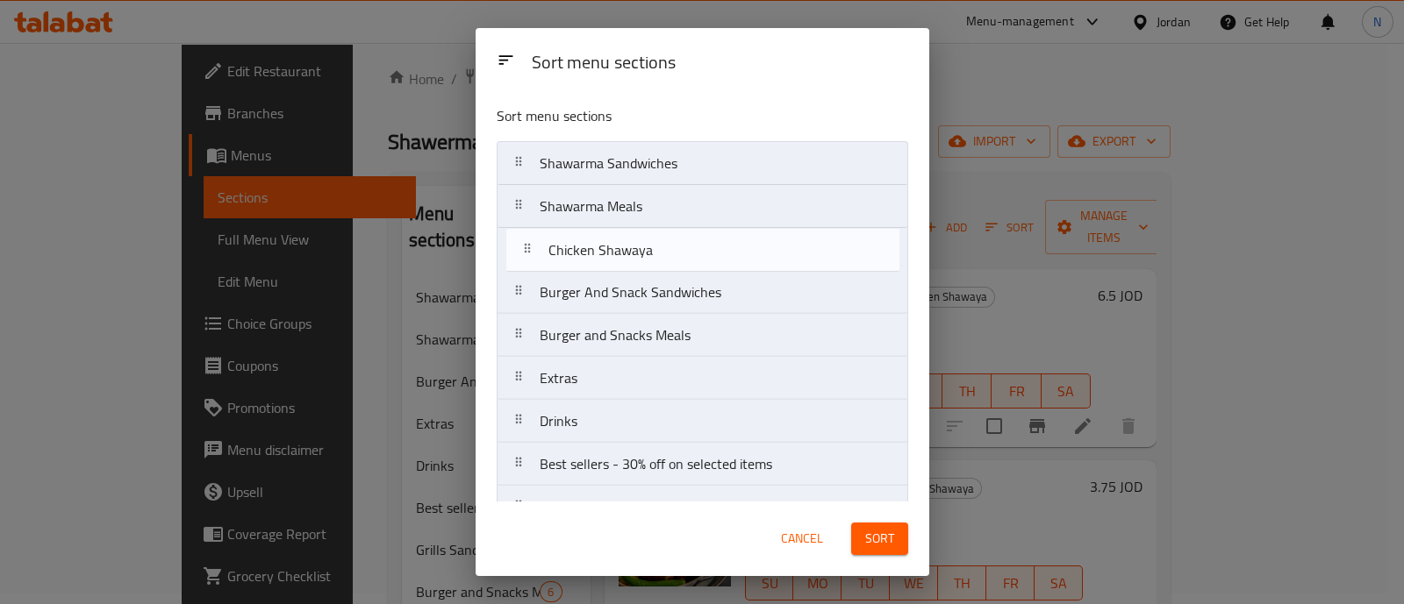
drag, startPoint x: 622, startPoint y: 366, endPoint x: 619, endPoint y: 260, distance: 106.2
click at [619, 260] on nav "Shawarma Sandwiches Shawarma Meals Burger And Snack Sandwiches Burger and Snack…" at bounding box center [702, 421] width 411 height 561
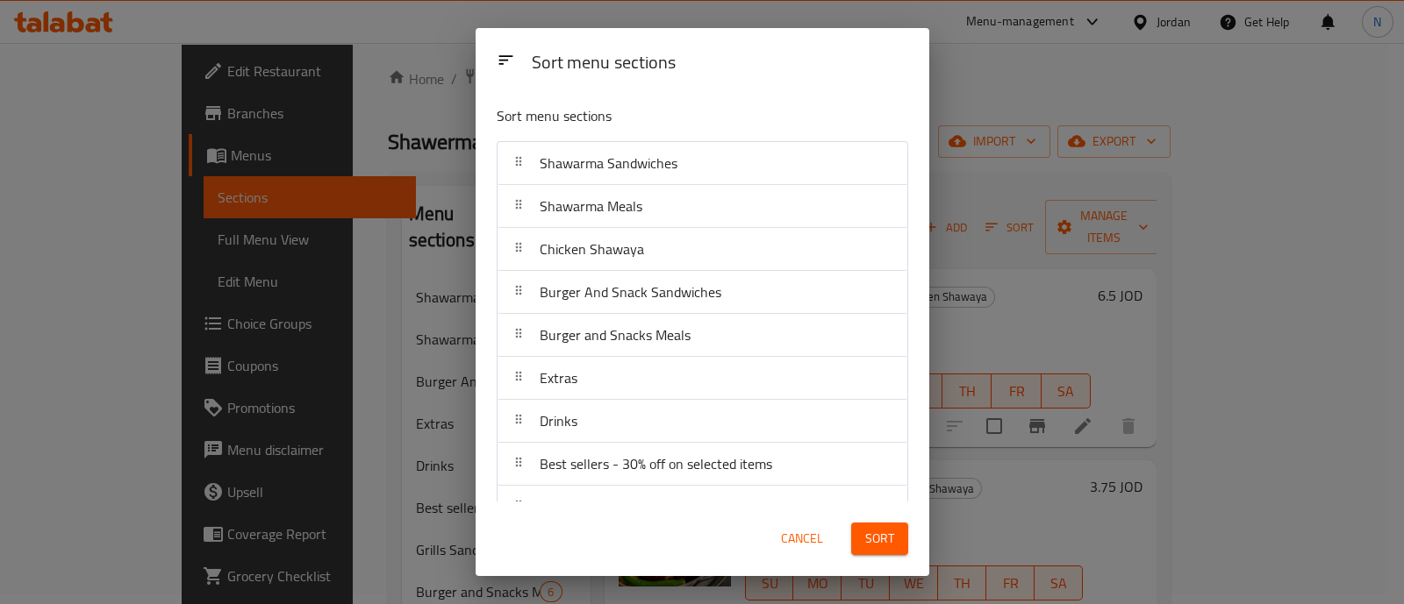
click at [877, 540] on span "Sort" at bounding box center [879, 539] width 29 height 22
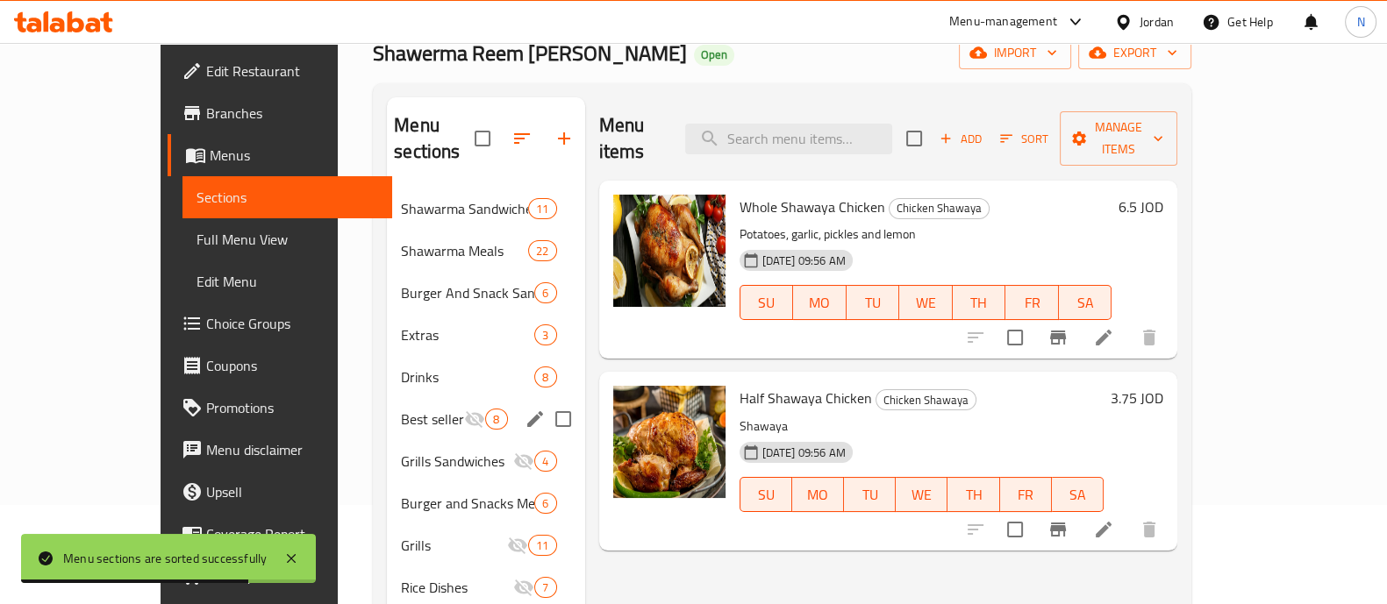
scroll to position [120, 0]
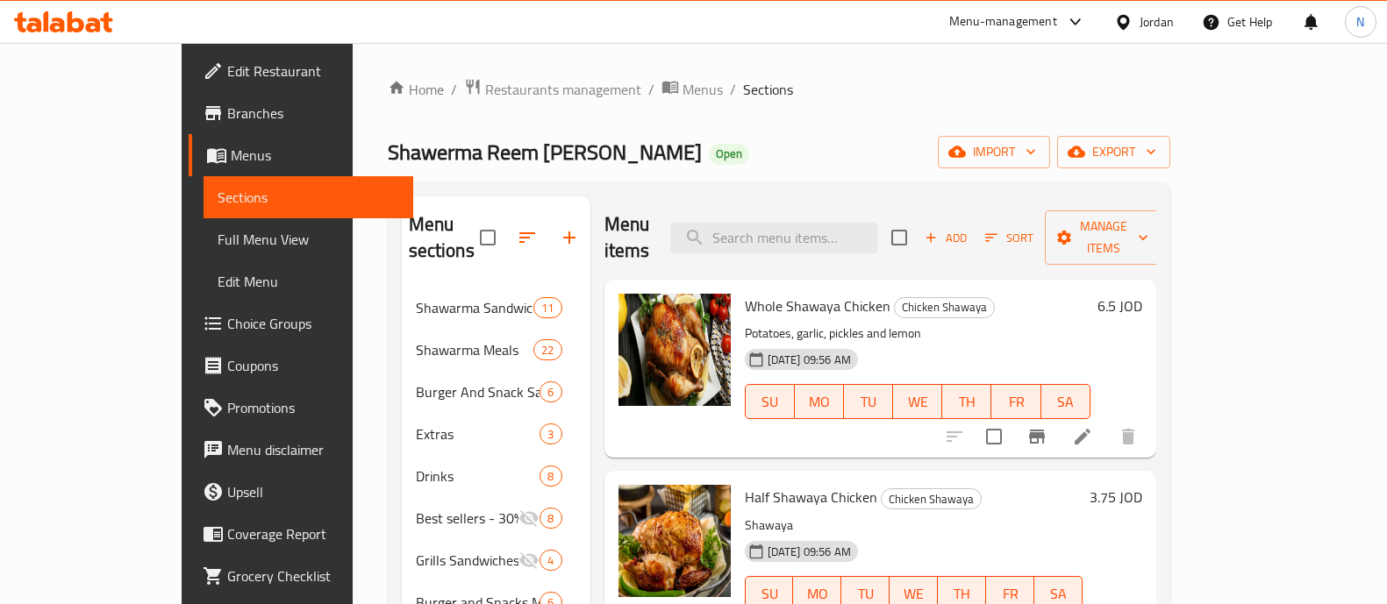
scroll to position [120, 0]
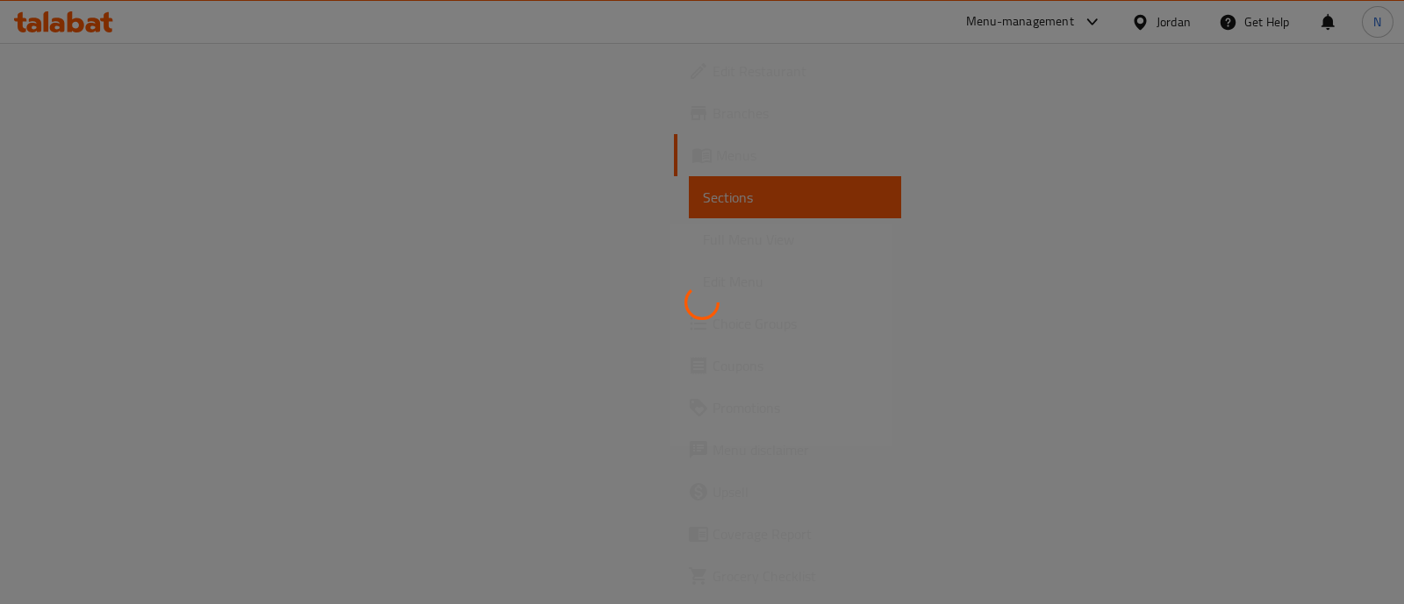
drag, startPoint x: 1403, startPoint y: 181, endPoint x: 1379, endPoint y: 381, distance: 201.4
click at [1399, 383] on div at bounding box center [702, 302] width 1404 height 604
click at [1043, 21] on div at bounding box center [702, 302] width 1404 height 604
click at [138, 208] on div at bounding box center [702, 302] width 1404 height 604
drag, startPoint x: 229, startPoint y: 98, endPoint x: 222, endPoint y: 195, distance: 96.8
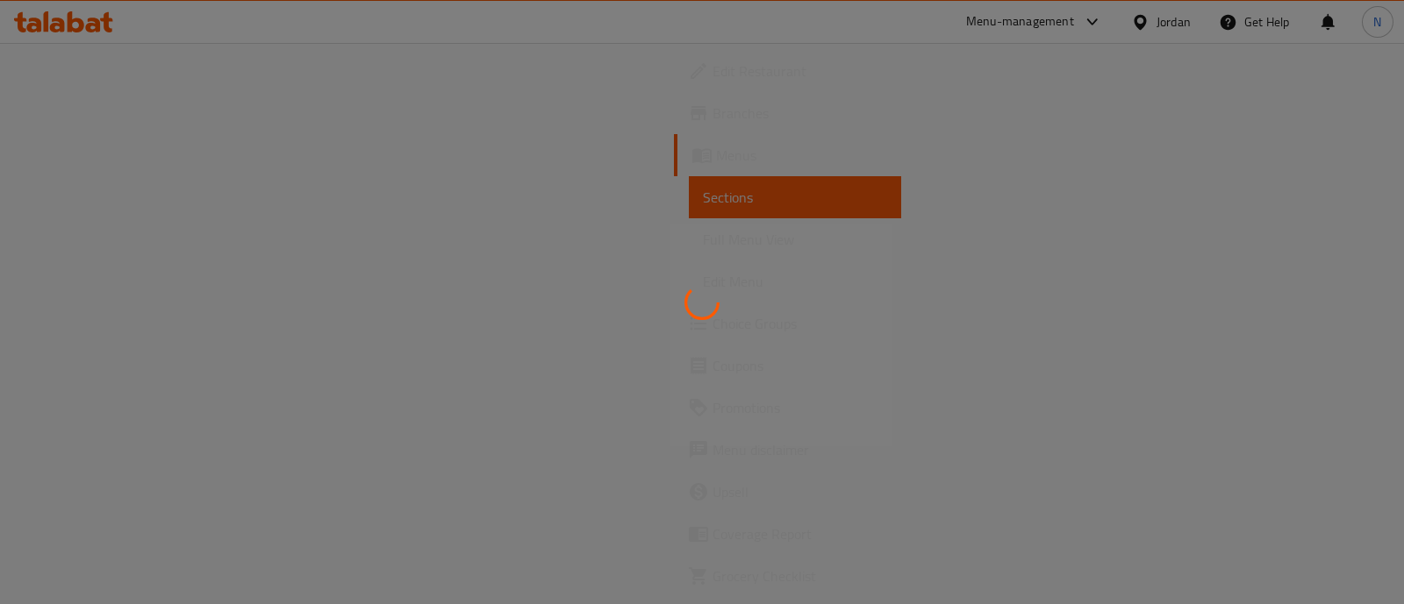
click at [222, 195] on div at bounding box center [702, 302] width 1404 height 604
click at [82, 256] on div at bounding box center [702, 302] width 1404 height 604
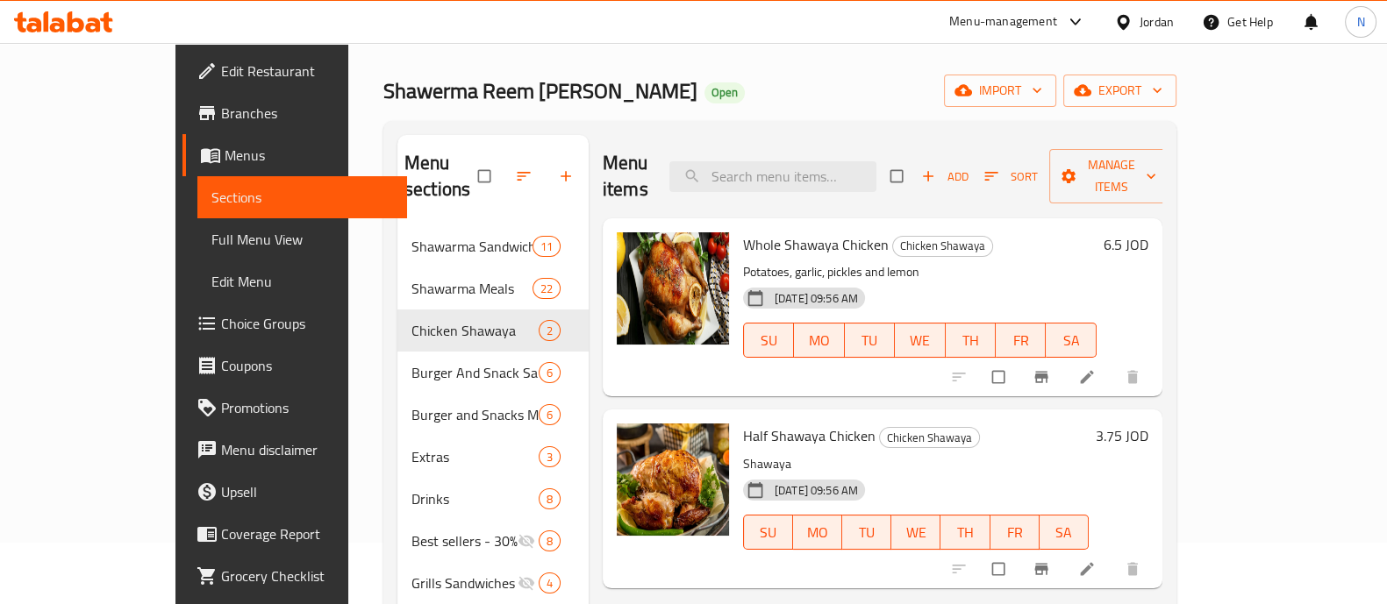
scroll to position [39, 0]
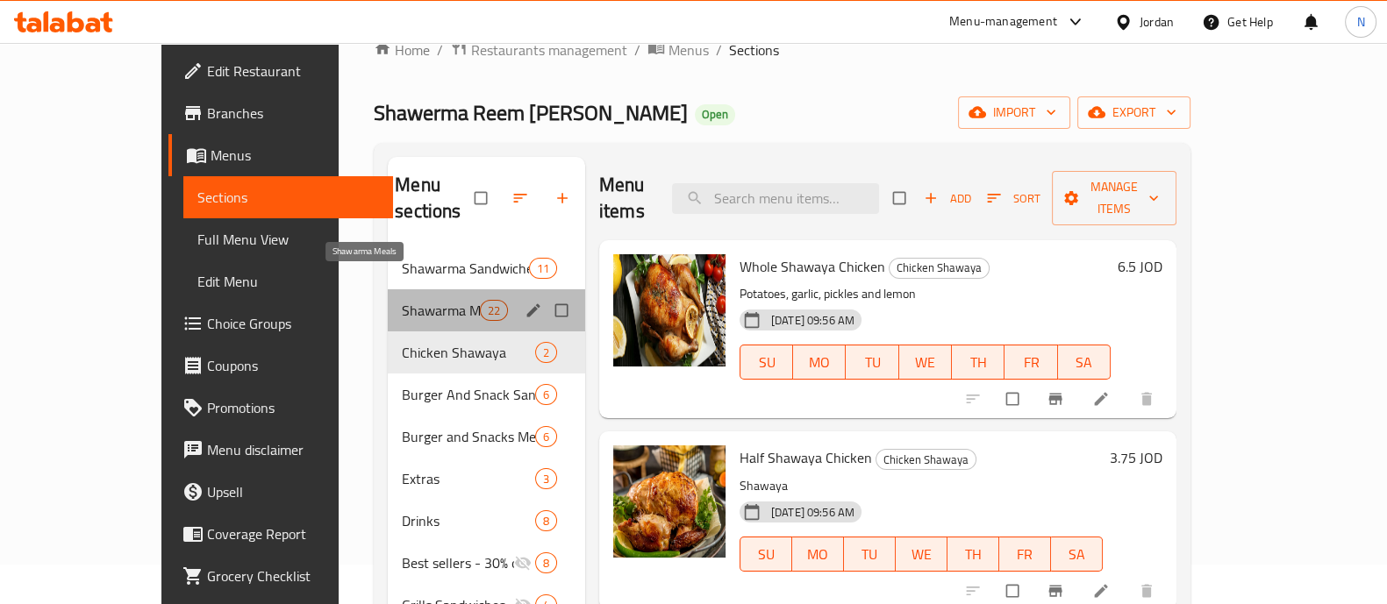
click at [402, 300] on span "Shawarma Meals" at bounding box center [440, 310] width 77 height 21
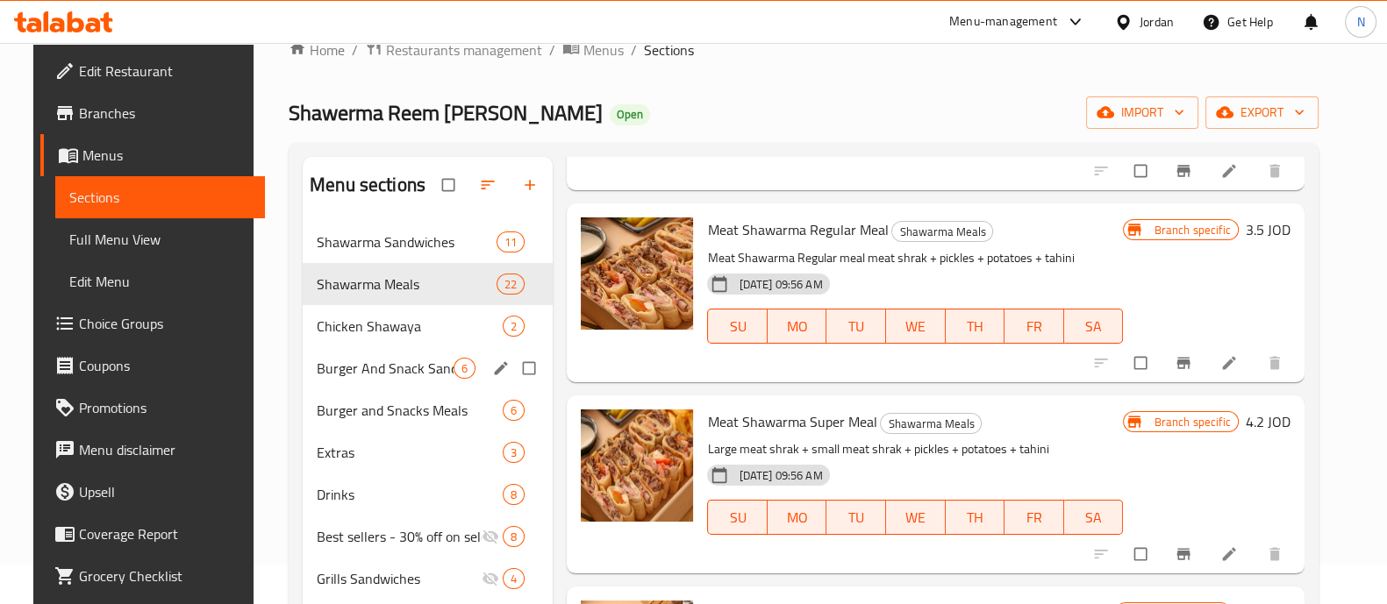
click at [367, 375] on span "Burger And Snack Sandwiches" at bounding box center [385, 368] width 137 height 21
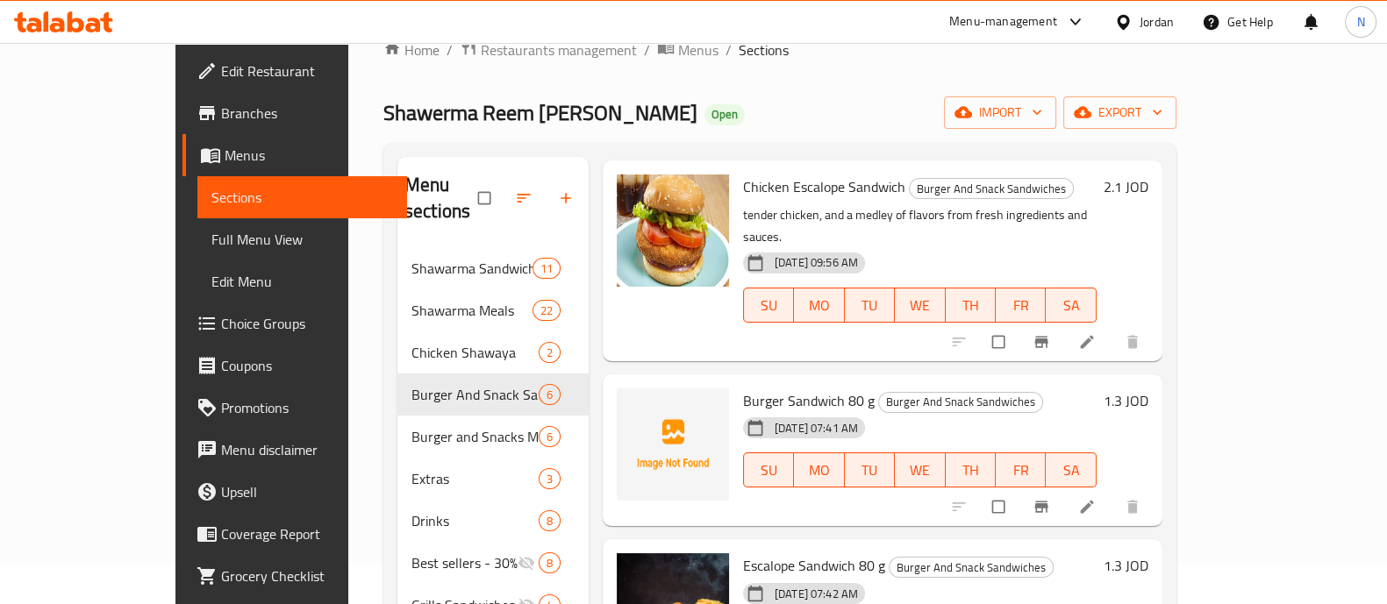
scroll to position [268, 0]
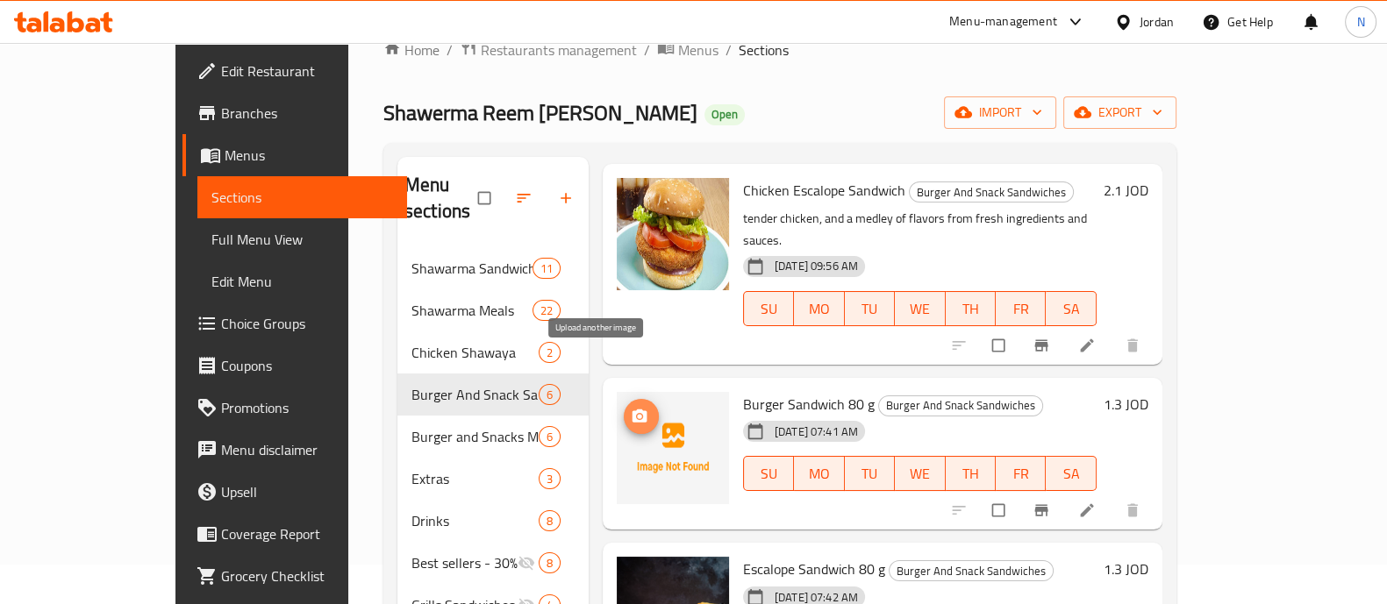
click at [633, 409] on icon "upload picture" at bounding box center [640, 415] width 15 height 13
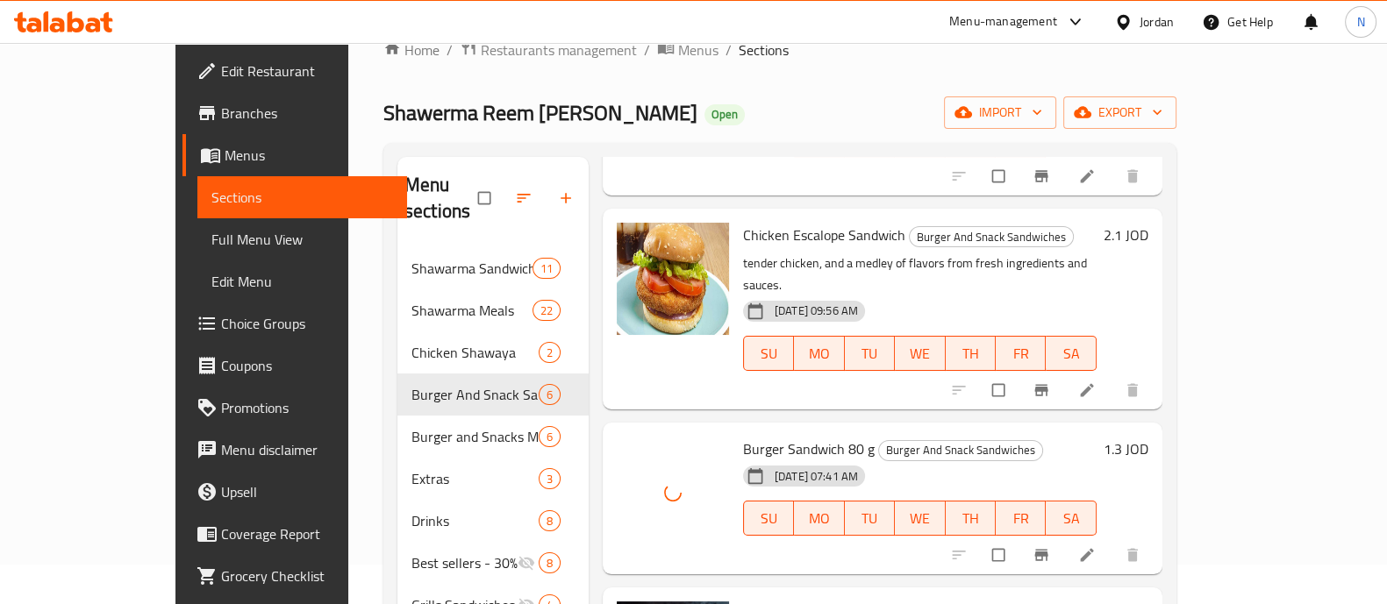
scroll to position [227, 0]
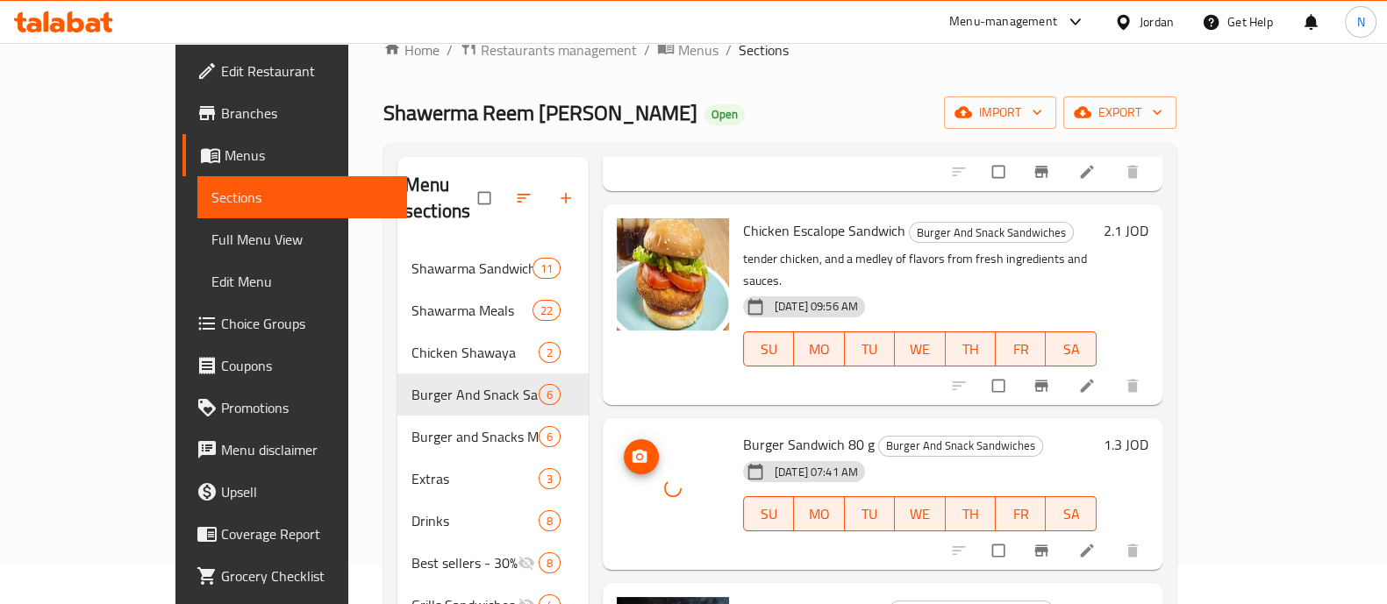
click at [624, 448] on span "upload picture" at bounding box center [641, 457] width 35 height 18
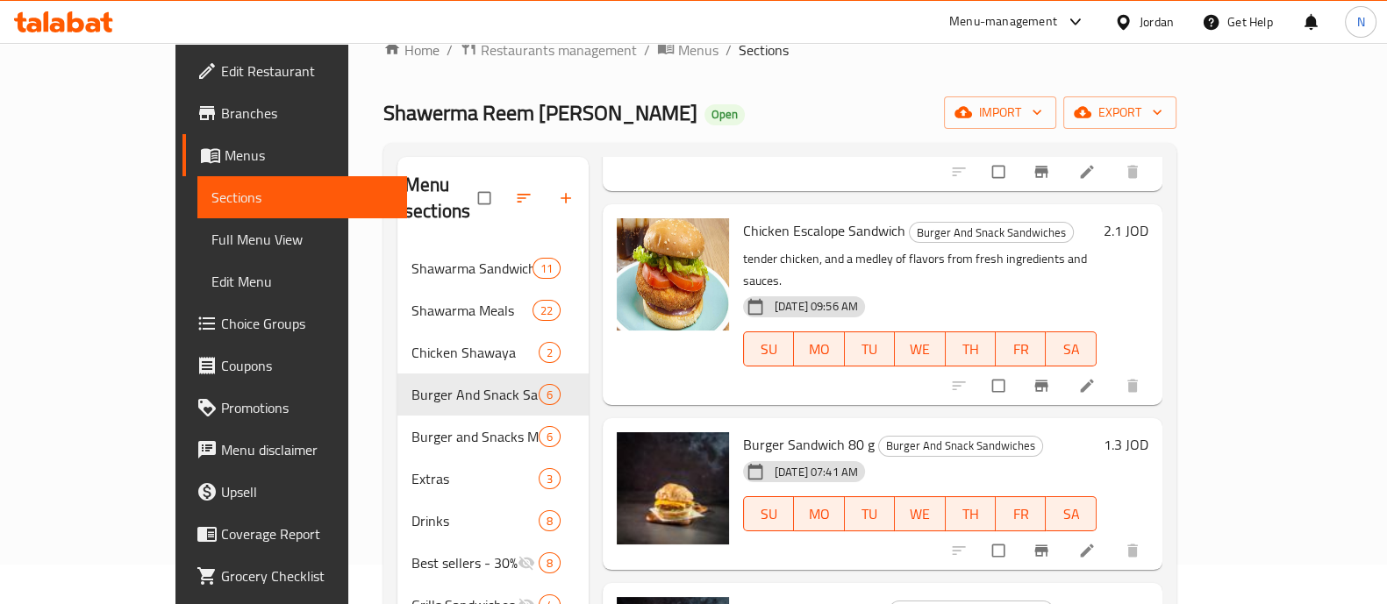
drag, startPoint x: 89, startPoint y: 202, endPoint x: 211, endPoint y: 202, distance: 121.9
click at [211, 202] on span "Sections" at bounding box center [302, 197] width 182 height 21
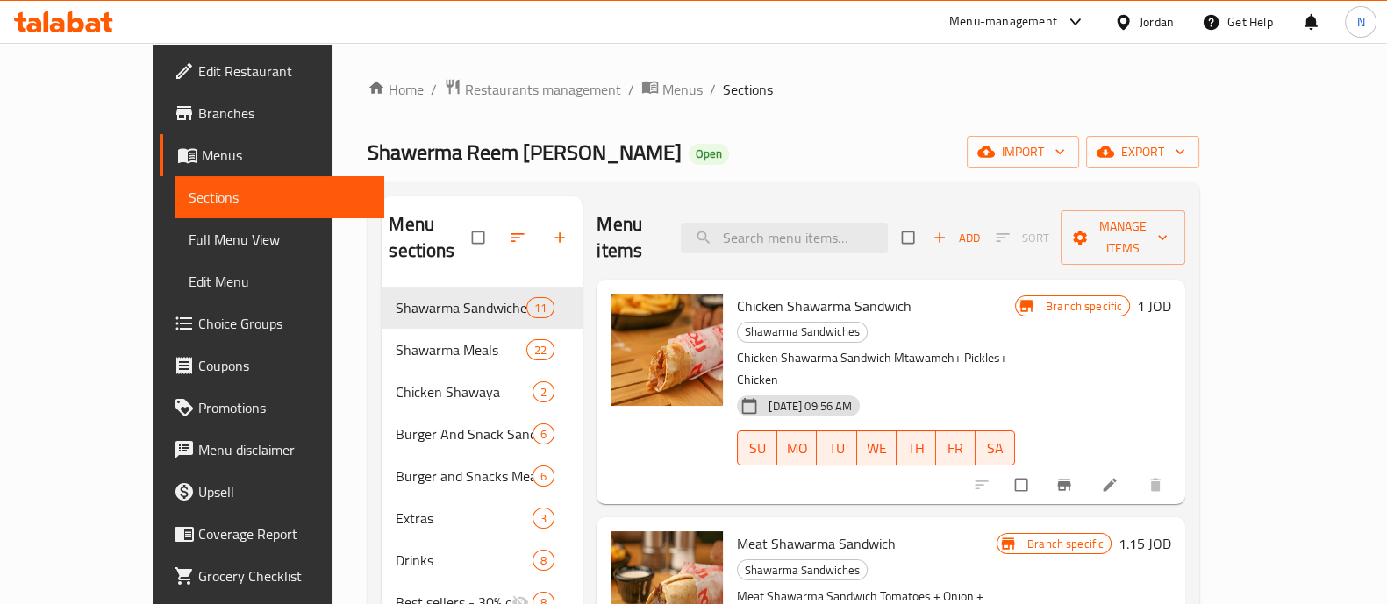
click at [491, 96] on span "Restaurants management" at bounding box center [543, 89] width 156 height 21
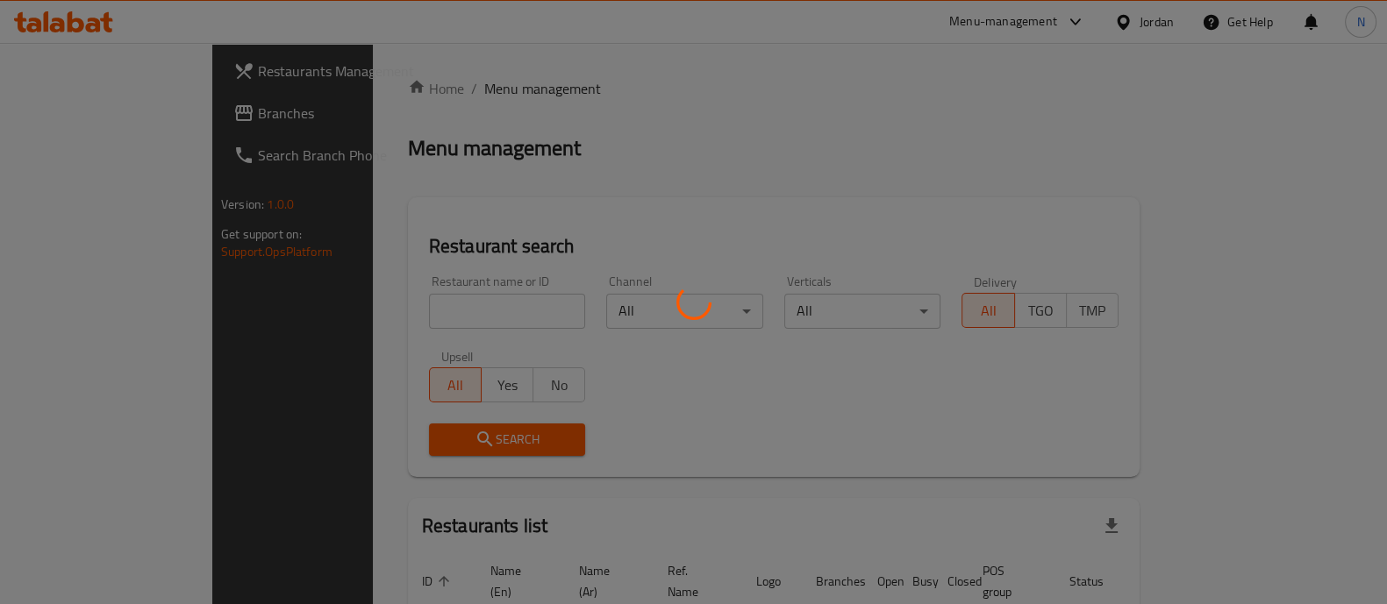
click at [464, 310] on div at bounding box center [693, 302] width 1387 height 604
click at [65, 76] on div at bounding box center [693, 302] width 1387 height 604
click at [1026, 24] on div at bounding box center [693, 302] width 1387 height 604
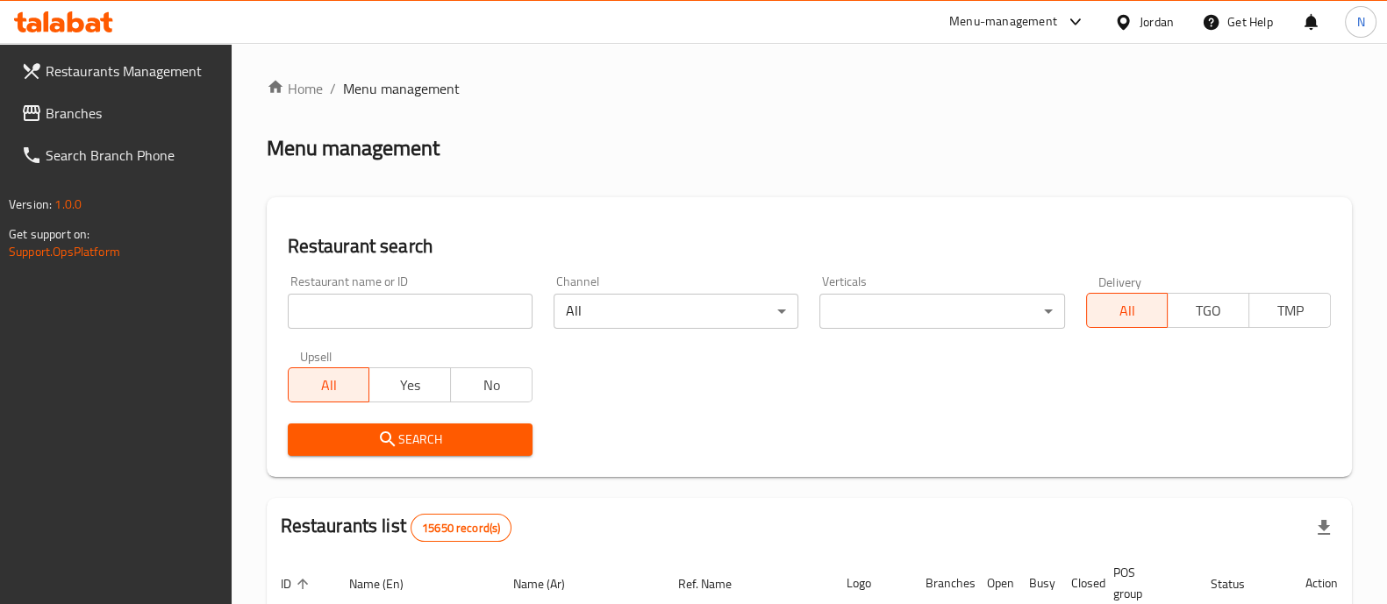
click at [404, 205] on div "Home / Menu management Menu management Restaurant search Restaurant name or ID …" at bounding box center [809, 582] width 1085 height 1009
click at [994, 25] on div "Menu-management" at bounding box center [1003, 21] width 108 height 21
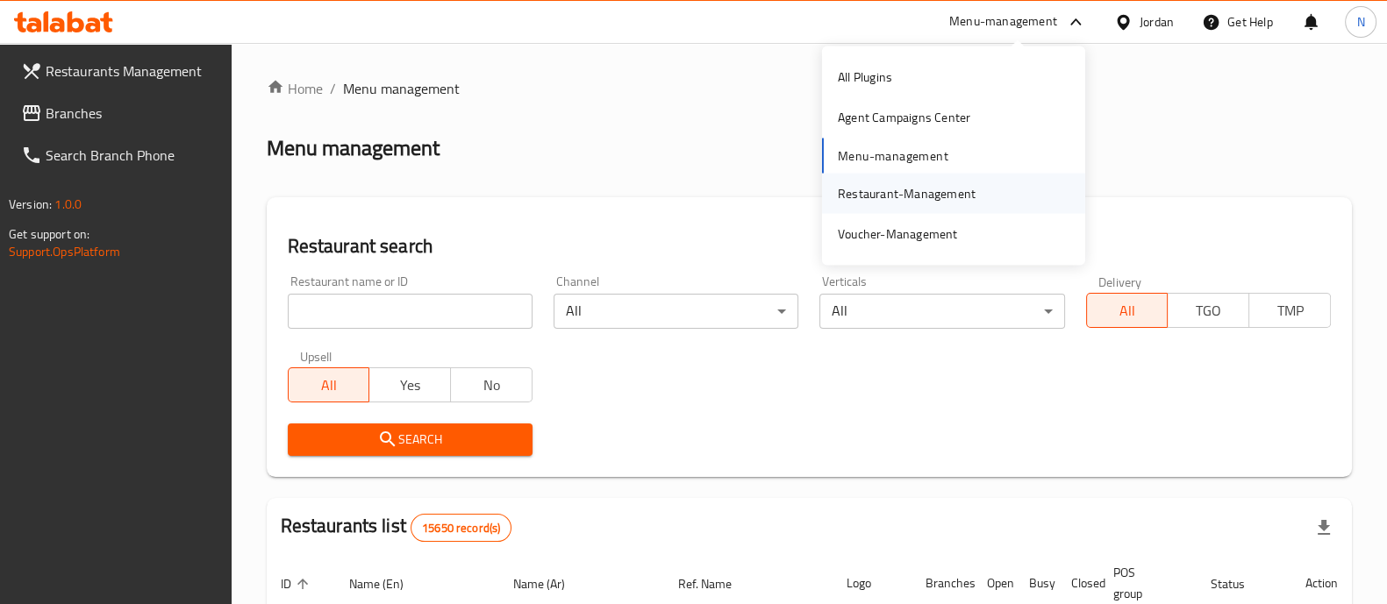
click at [912, 190] on div "Restaurant-Management" at bounding box center [907, 192] width 138 height 19
